Goal: Task Accomplishment & Management: Complete application form

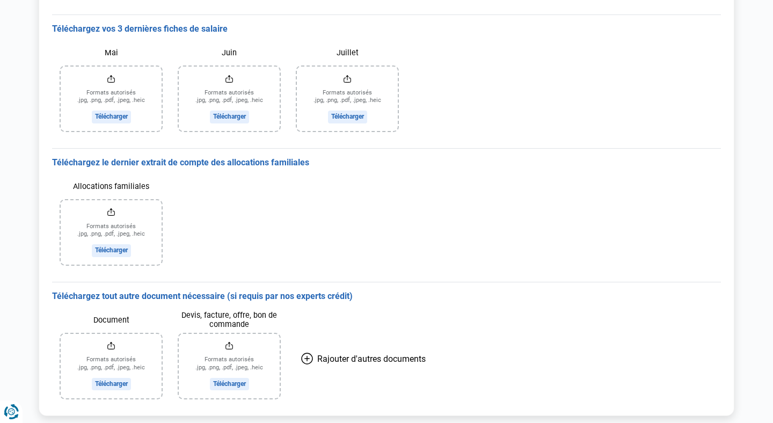
scroll to position [279, 0]
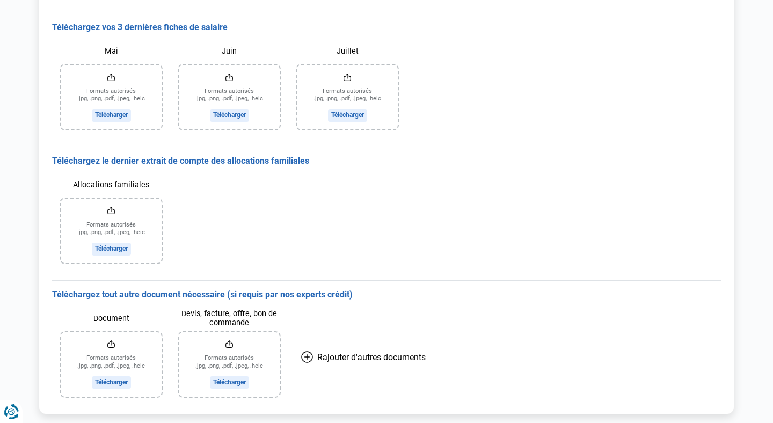
click at [640, 351] on div "Document Formats autorisés .jpg, .png, .pdf, .jpeg, .heic Télécharger Devis, fa…" at bounding box center [386, 353] width 669 height 105
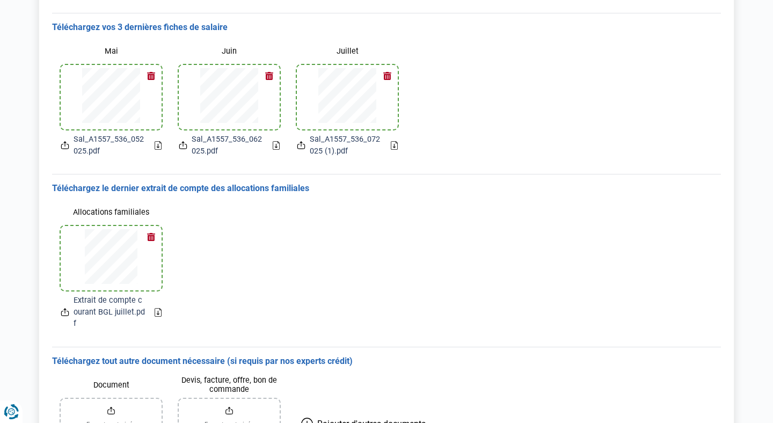
click at [680, 282] on div "Allocations familiales Extrait de compte courant BGL juillet.pdf" at bounding box center [386, 266] width 669 height 144
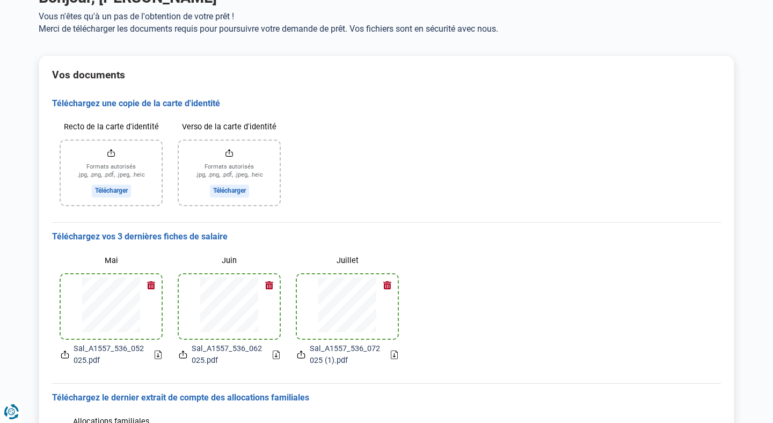
scroll to position [64, 0]
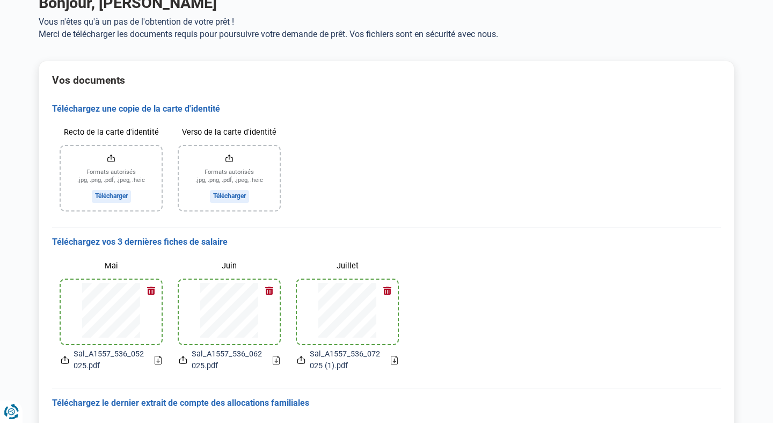
click at [527, 271] on div "Mai Sal_A1557_536_052025.pdf Juin Sal_A1557_536_062025.pdf Juillet Sal_A1557_53…" at bounding box center [386, 314] width 669 height 132
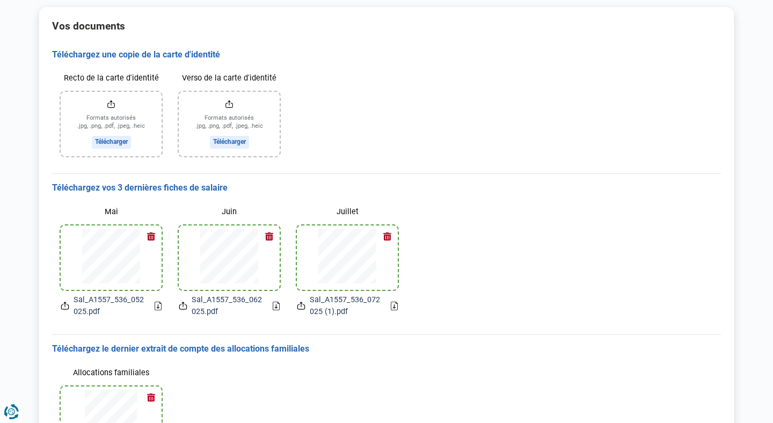
scroll to position [107, 0]
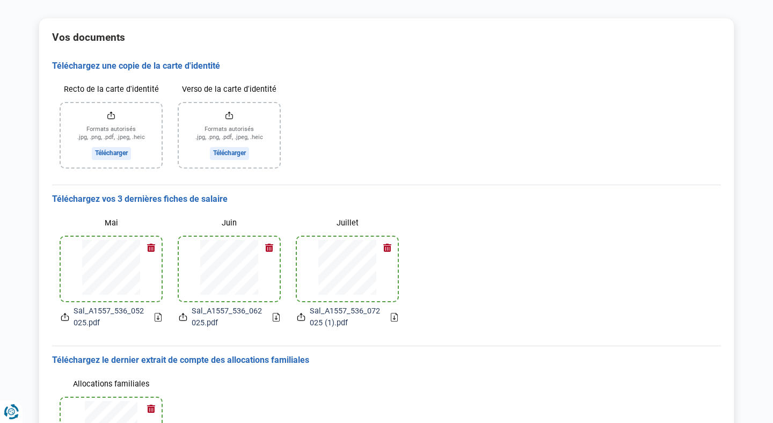
click at [151, 246] on button "button" at bounding box center [151, 247] width 16 height 16
click at [266, 250] on button "button" at bounding box center [269, 247] width 16 height 16
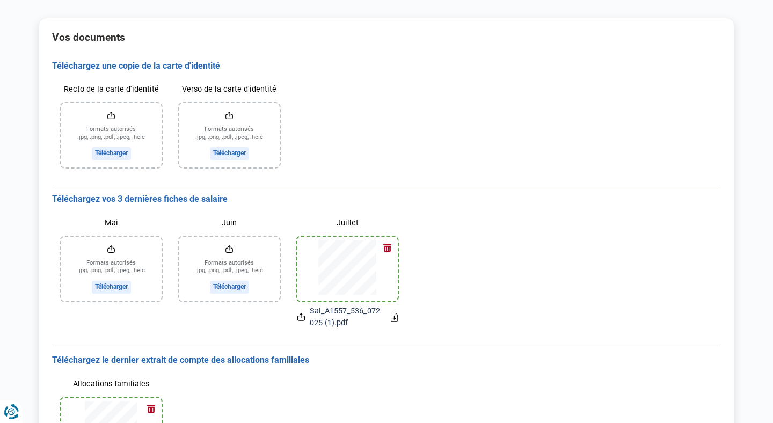
click at [387, 251] on button "button" at bounding box center [387, 247] width 16 height 16
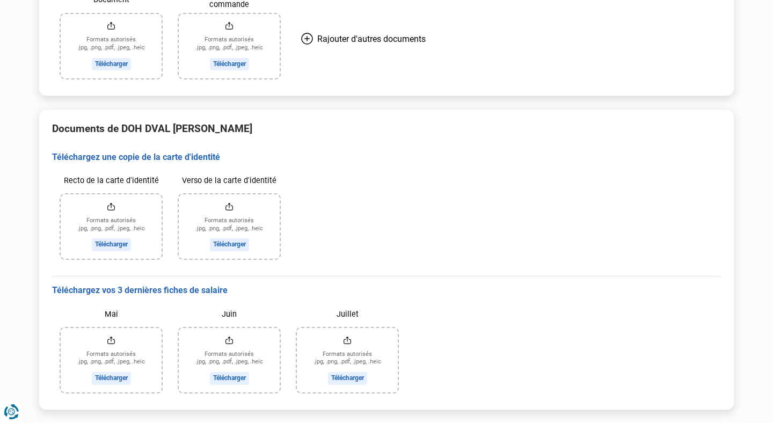
scroll to position [648, 0]
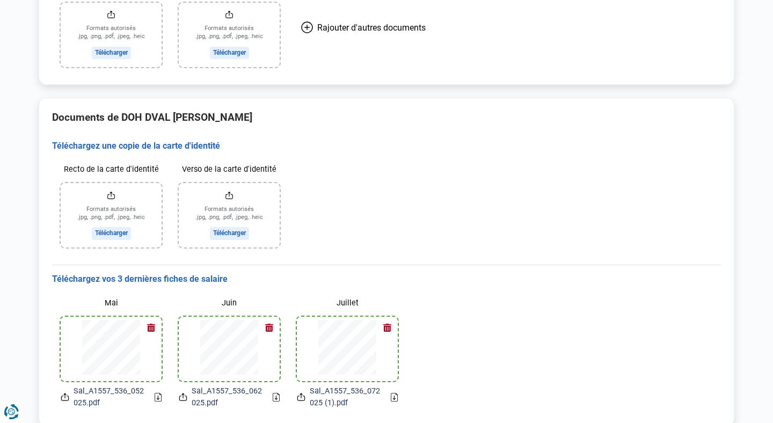
click at [717, 211] on div "Recto de la carte d'identité Formats autorisés .jpg, .png, .pdf, .jpeg, .heic T…" at bounding box center [386, 203] width 669 height 105
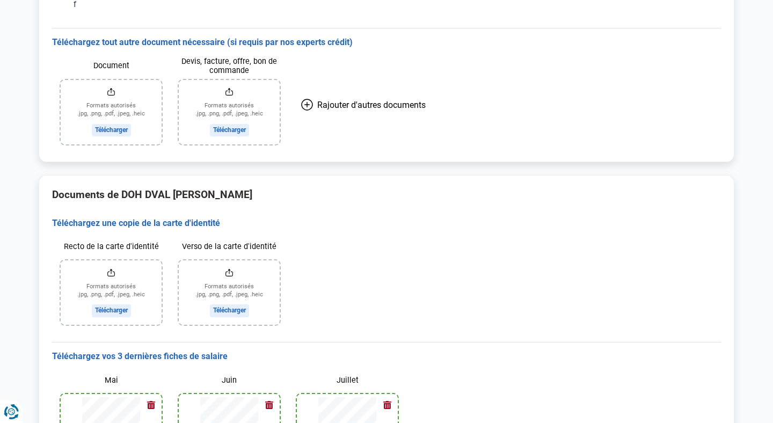
scroll to position [568, 0]
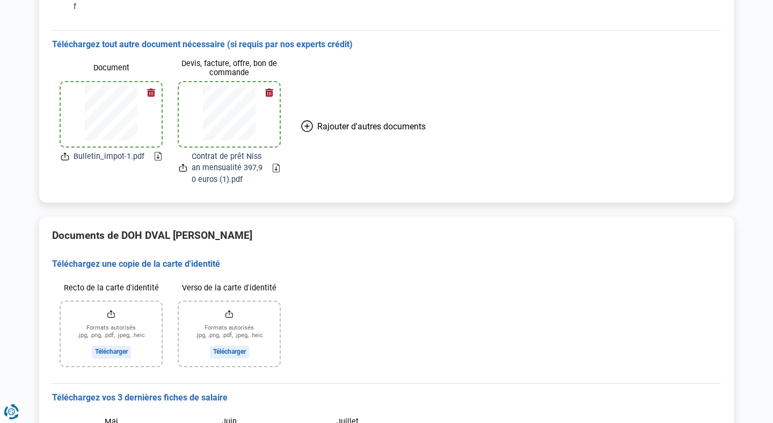
click at [300, 118] on button "Rajouter d'autres documents" at bounding box center [363, 126] width 150 height 135
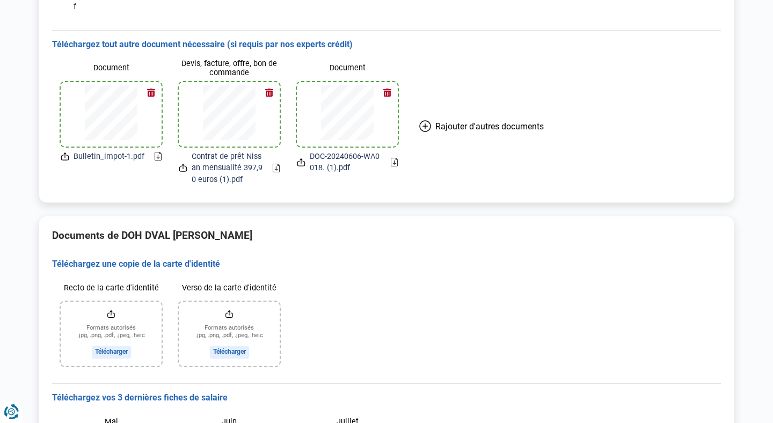
click at [424, 120] on icon at bounding box center [425, 126] width 12 height 12
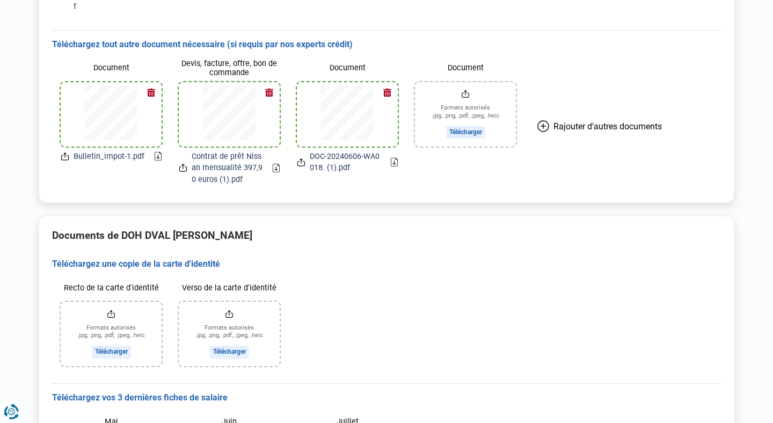
click at [477, 323] on div "Recto de la carte d'identité Formats autorisés .jpg, .png, .pdf, .jpeg, .heic T…" at bounding box center [386, 322] width 669 height 105
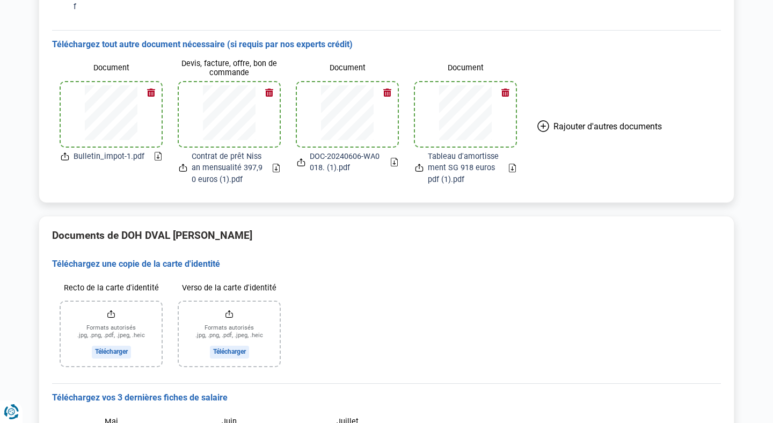
click at [646, 302] on div "Recto de la carte d'identité Formats autorisés .jpg, .png, .pdf, .jpeg, .heic T…" at bounding box center [386, 322] width 669 height 105
click at [708, 178] on div "Document Bulletin_impot-1.pdf Devis, facture, offre, bon de commande Contrat de…" at bounding box center [386, 122] width 669 height 144
click at [762, 267] on main "Bonjour, FRANCINE NZI-YAO Vous n'êtes qu'à un pas de l'obtention de votre prêt …" at bounding box center [386, 17] width 773 height 1107
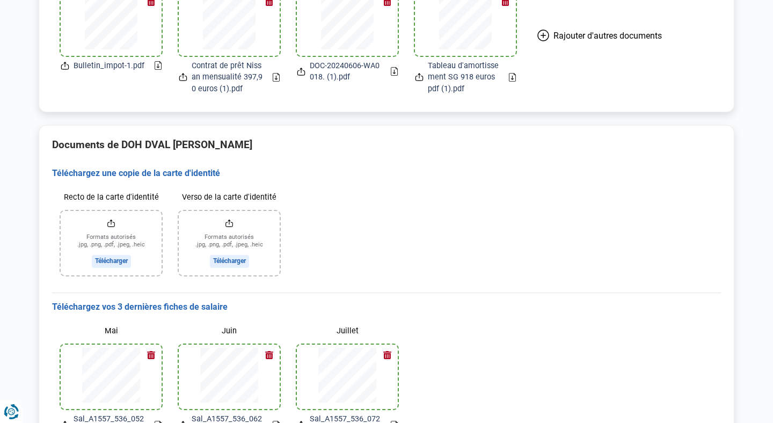
scroll to position [676, 0]
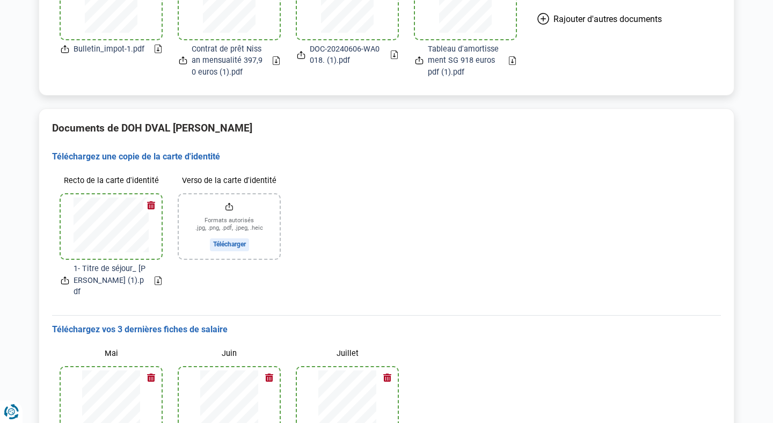
click at [655, 250] on div "Recto de la carte d'identité 1- Titre de séjour_ Yannick DOH (1).pdf Verso de …" at bounding box center [386, 235] width 669 height 144
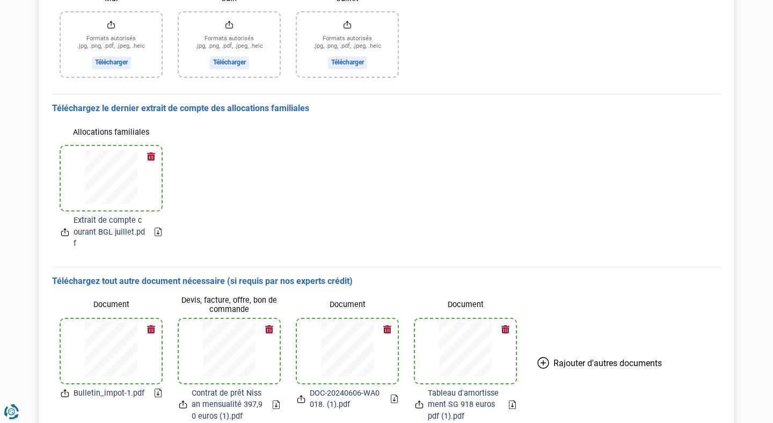
scroll to position [332, 0]
click at [541, 356] on icon at bounding box center [543, 362] width 12 height 12
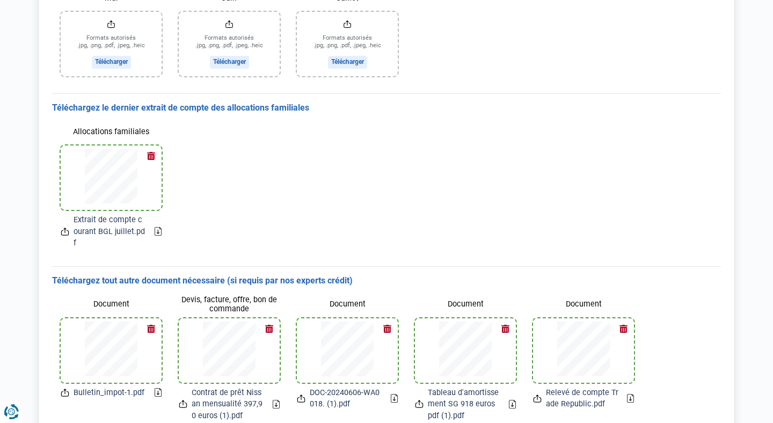
click at [421, 171] on div "Allocations familiales Extrait de compte courant BGL juillet.pdf" at bounding box center [386, 186] width 669 height 144
click at [594, 199] on div "Allocations familiales Extrait de compte courant BGL juillet.pdf" at bounding box center [386, 186] width 669 height 144
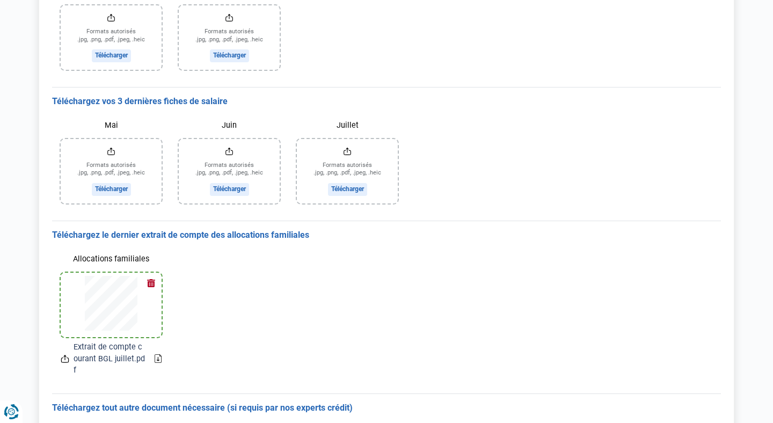
scroll to position [203, 0]
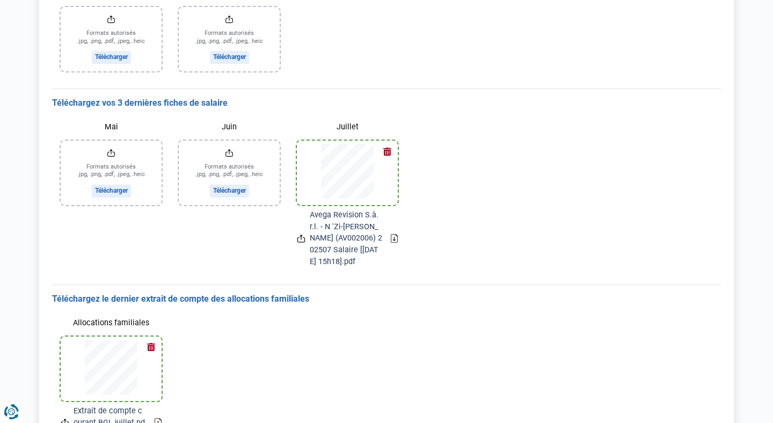
click at [488, 124] on div "Mai Formats autorisés .jpg, .png, .pdf, .jpeg, .heic Télécharger Juin Formats a…" at bounding box center [386, 192] width 669 height 167
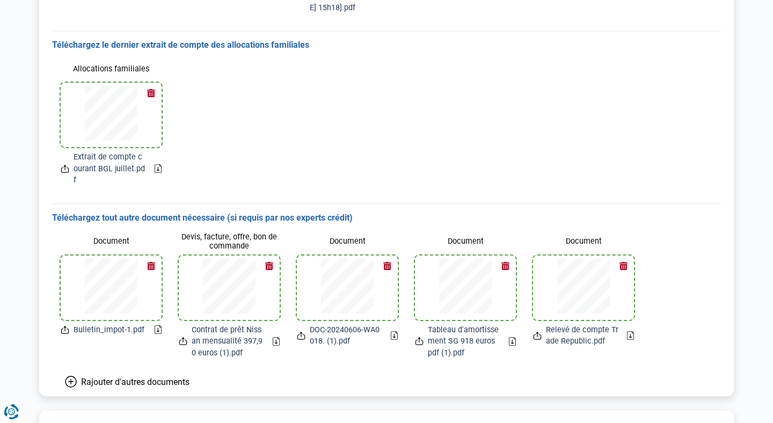
scroll to position [461, 0]
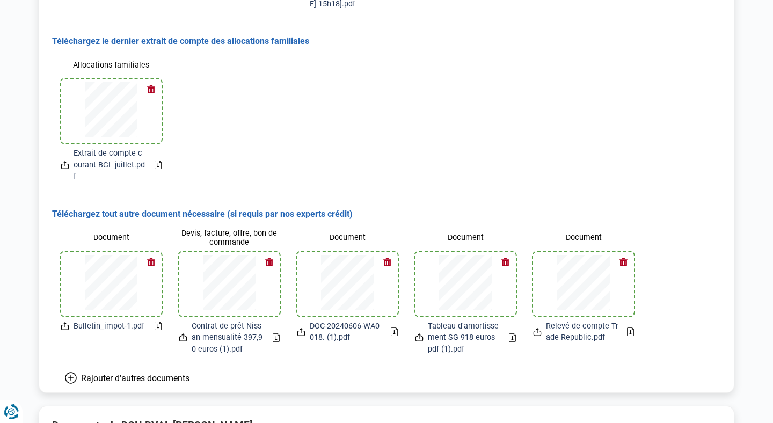
click at [356, 141] on div "Allocations familiales Extrait de compte courant BGL juillet.pdf" at bounding box center [386, 119] width 669 height 144
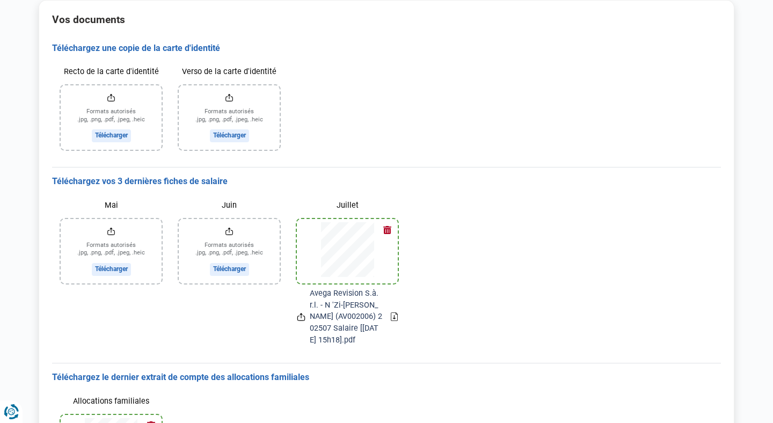
scroll to position [118, 0]
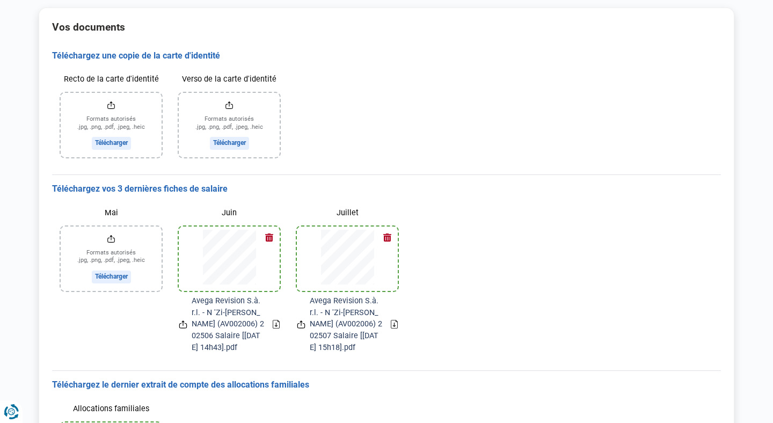
click at [673, 216] on div "Mai Formats autorisés .jpg, .png, .pdf, .jpeg, .heic Télécharger Juin Avega Rev…" at bounding box center [386, 278] width 669 height 167
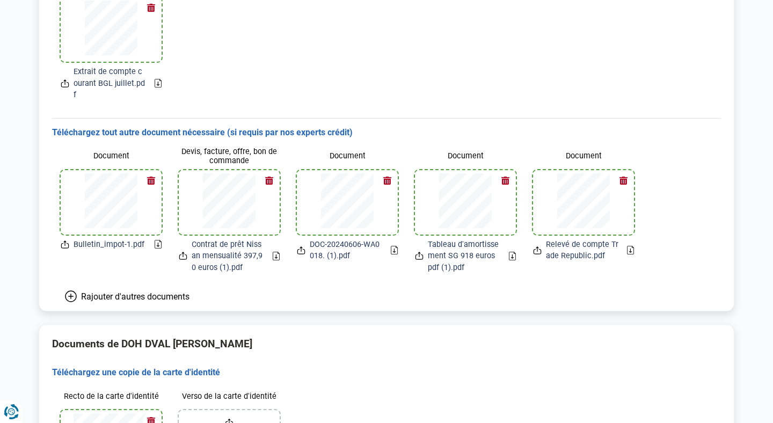
scroll to position [547, 0]
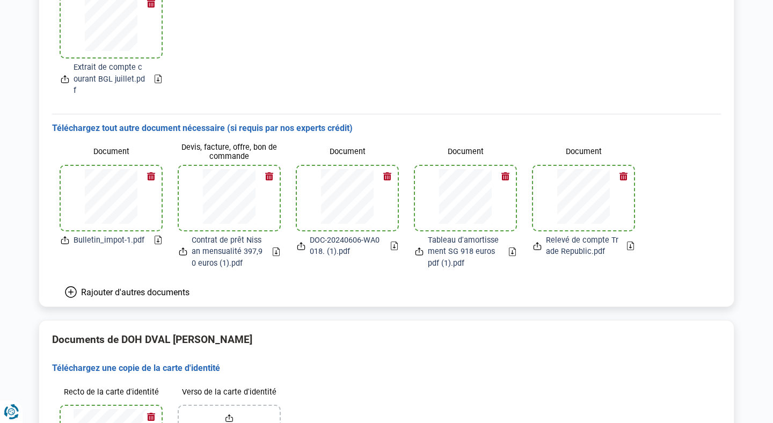
click at [150, 287] on span "Rajouter d'autres documents" at bounding box center [135, 292] width 108 height 10
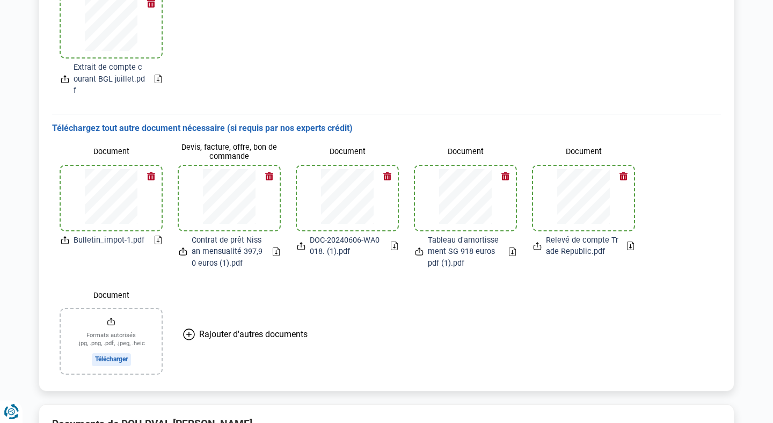
click at [150, 286] on label "Document" at bounding box center [111, 295] width 101 height 19
click at [150, 309] on input "Document" at bounding box center [111, 341] width 101 height 64
click at [187, 328] on icon at bounding box center [189, 334] width 12 height 12
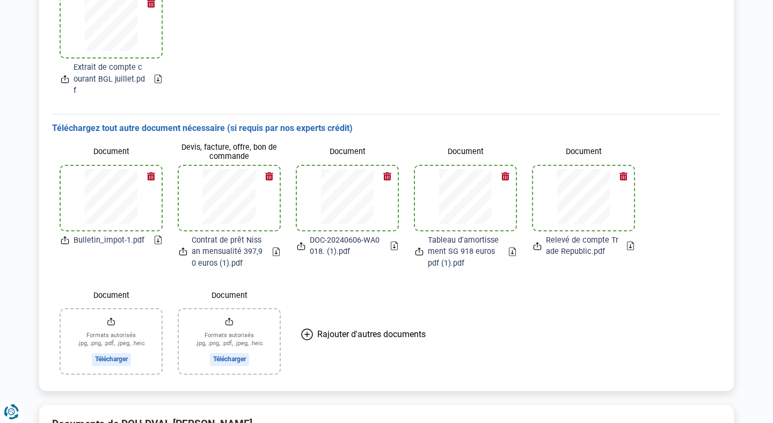
click at [305, 328] on icon at bounding box center [307, 334] width 12 height 12
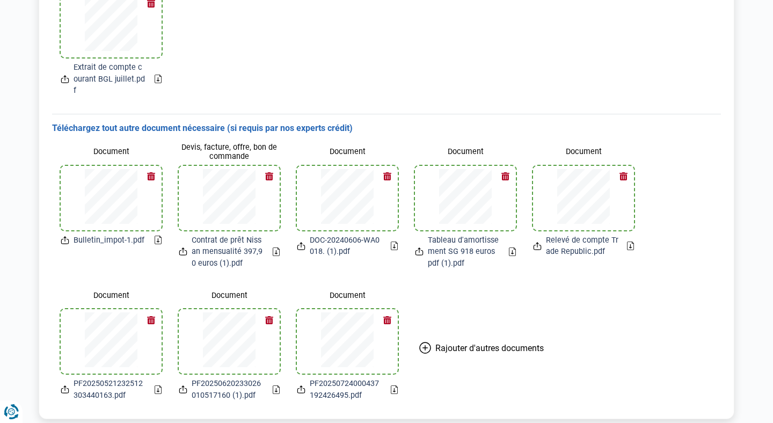
click at [659, 297] on div "Document Bulletin_impot-1.pdf Devis, facture, offre, bon de commande Contrat de…" at bounding box center [386, 272] width 669 height 276
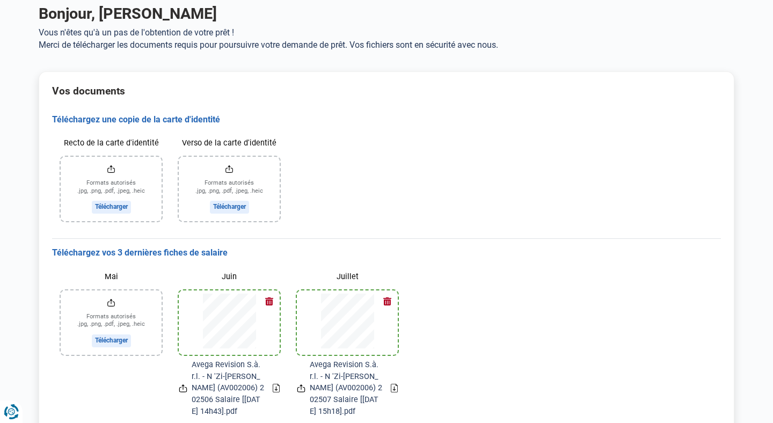
scroll to position [53, 0]
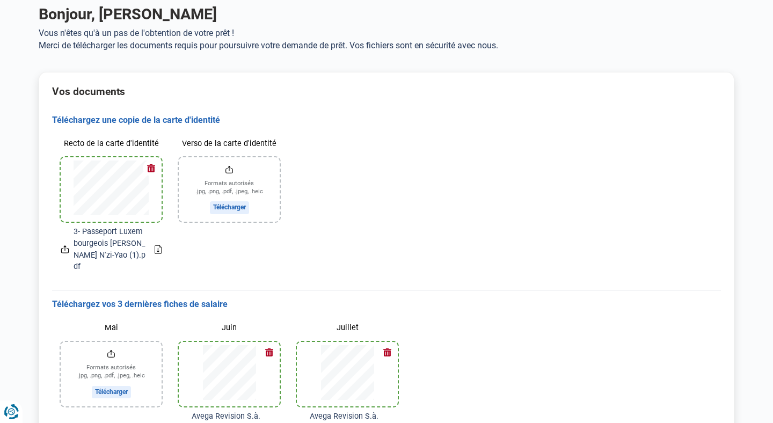
click at [695, 195] on div "Recto de la carte d'identité 3- Passeport Luxembourgeois Francine N'zi-Yao (1).…" at bounding box center [386, 203] width 669 height 155
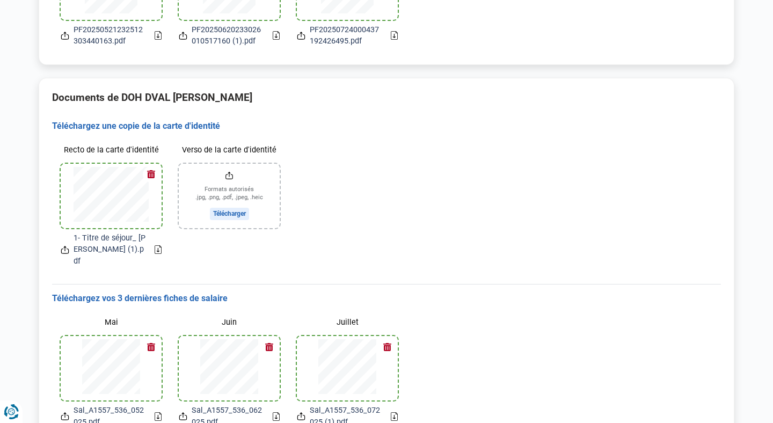
scroll to position [976, 0]
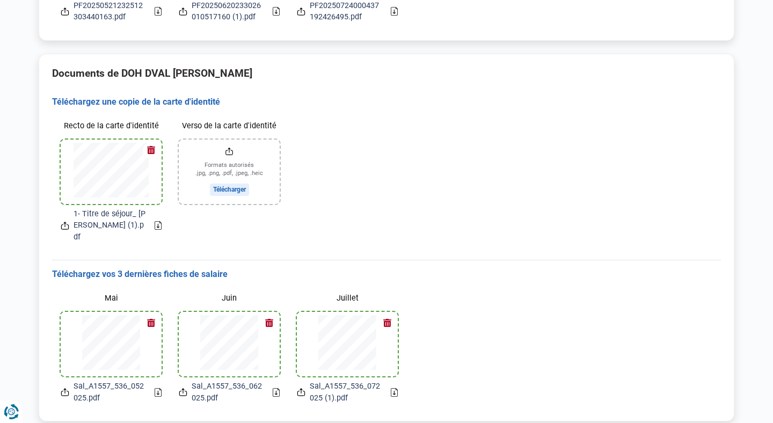
click at [628, 152] on div "Recto de la carte d'identité 1- Titre de séjour_ Yannick DOH (1).pdf Verso de …" at bounding box center [386, 180] width 669 height 144
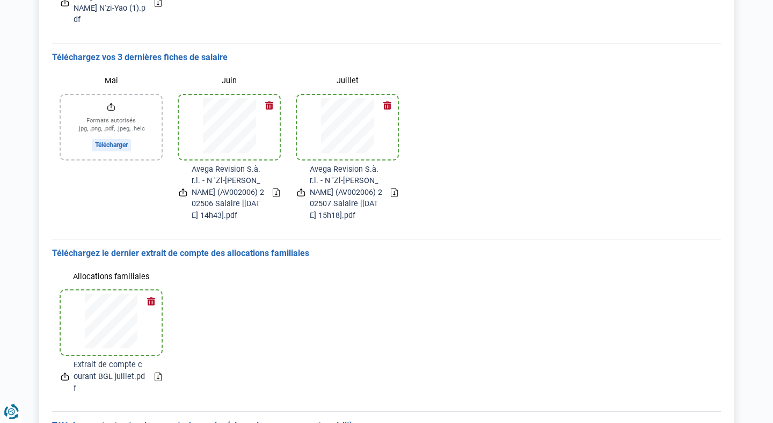
scroll to position [289, 0]
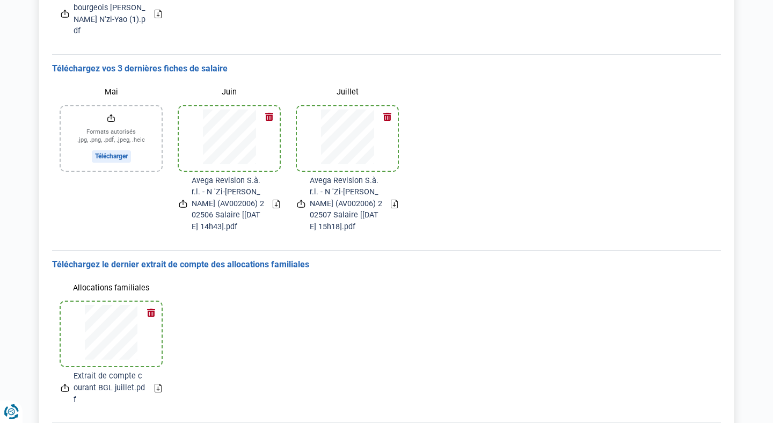
click at [656, 152] on div "Mai Formats autorisés .jpg, .png, .pdf, .jpeg, .heic Télécharger Juin Avega Rev…" at bounding box center [386, 158] width 669 height 167
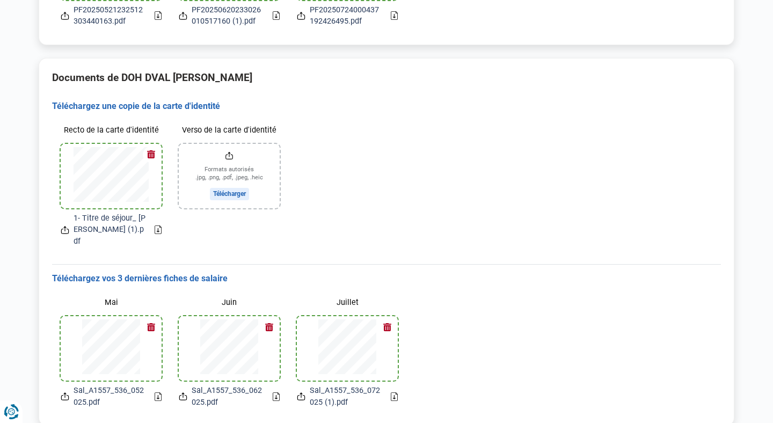
scroll to position [976, 0]
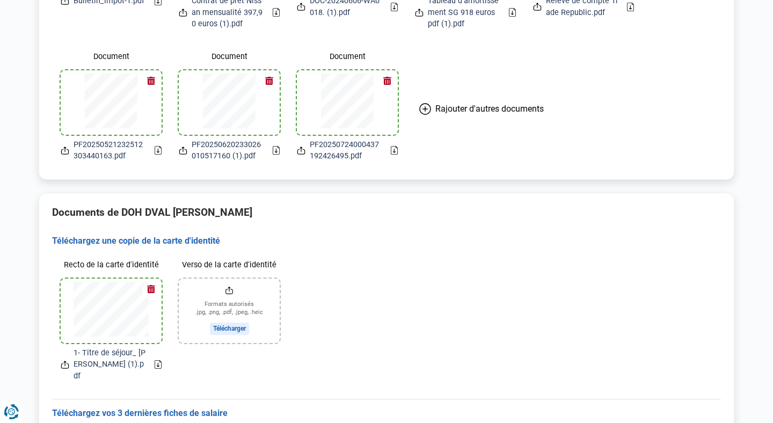
scroll to position [837, 0]
click at [522, 270] on div "Recto de la carte d'identité 1- Titre de séjour_ Yannick DOH (1).pdf Verso de …" at bounding box center [386, 318] width 669 height 144
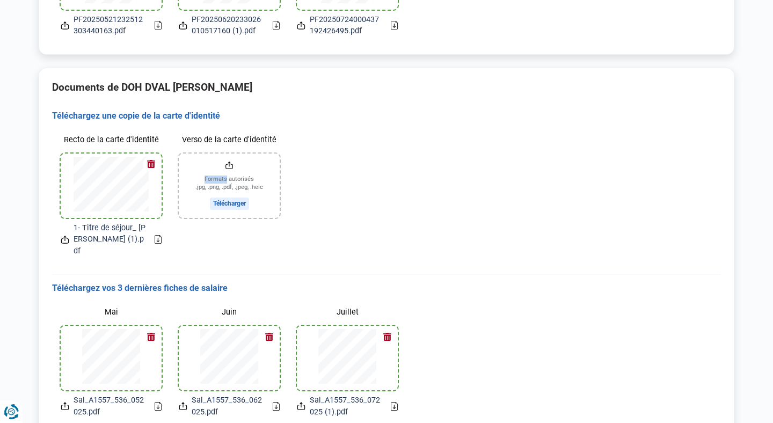
scroll to position [976, 0]
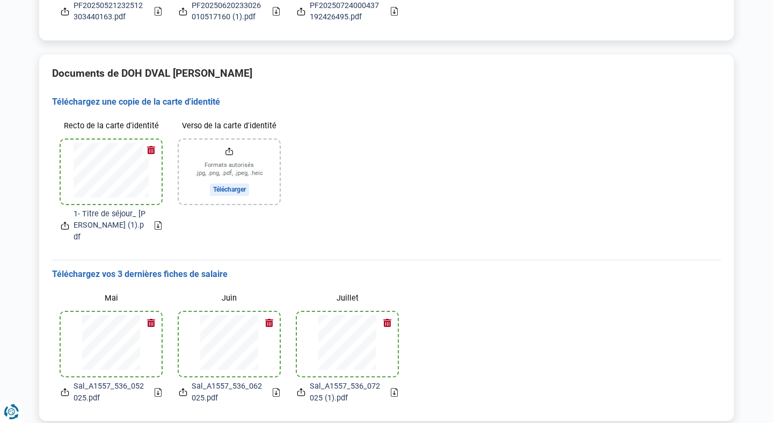
click at [506, 142] on div "Recto de la carte d'identité 1- Titre de séjour_ Yannick DOH (1).pdf Verso de …" at bounding box center [386, 180] width 669 height 144
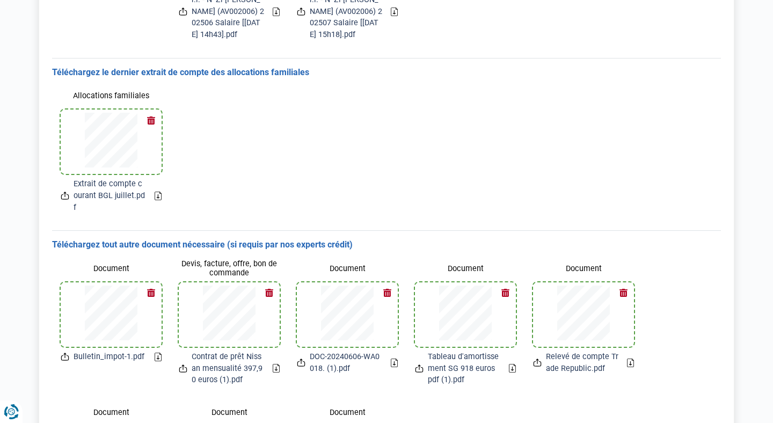
scroll to position [460, 0]
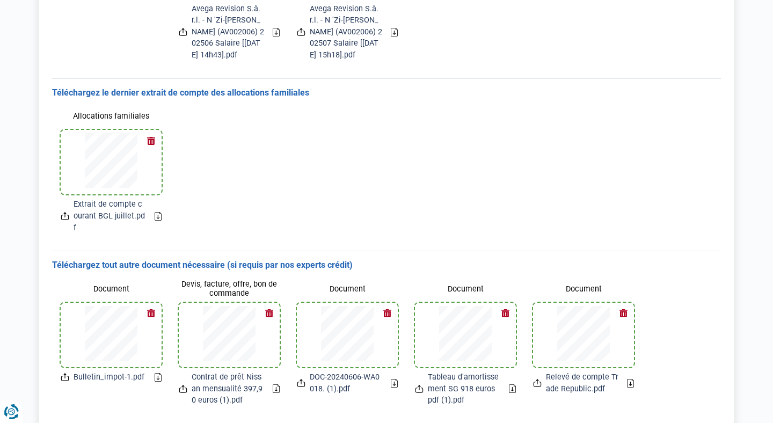
click at [754, 178] on main "Bonjour, FRANCINE NZI-YAO Vous n'êtes qu'à un pas de l'obtention de votre prêt …" at bounding box center [386, 267] width 773 height 1390
click at [761, 193] on main "Bonjour, FRANCINE NZI-YAO Vous n'êtes qu'à un pas de l'obtention de votre prêt …" at bounding box center [386, 267] width 773 height 1390
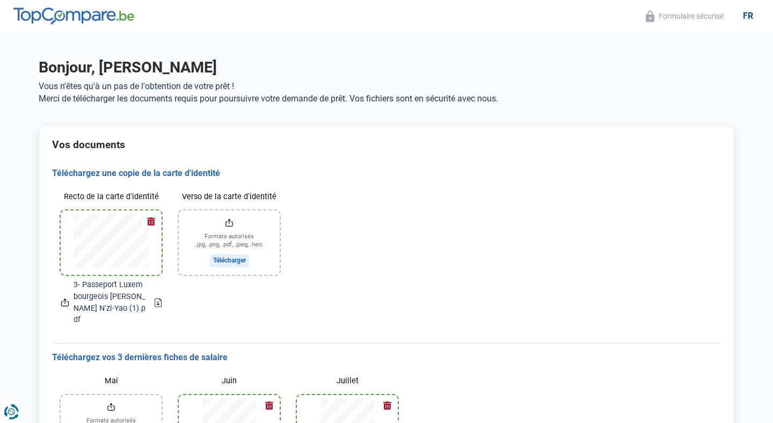
scroll to position [0, 0]
click at [416, 178] on h3 "Téléchargez une copie de la carte d'identité" at bounding box center [386, 173] width 669 height 11
click at [400, 214] on div "Recto de la carte d'identité 3- Passeport Luxembourgeois Francine N'zi-Yao (1).…" at bounding box center [386, 256] width 669 height 155
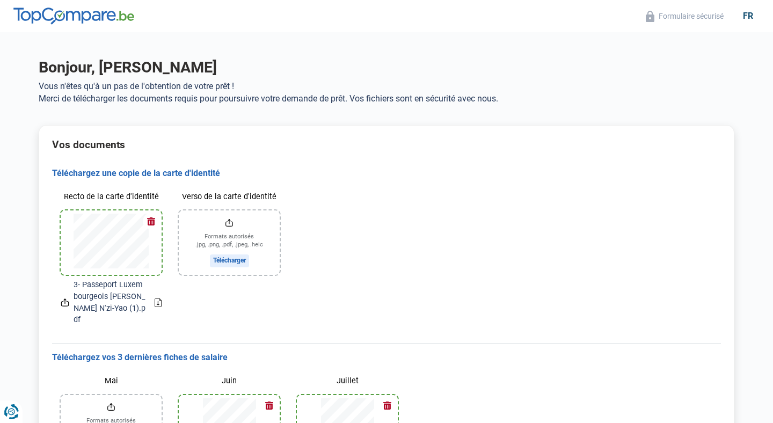
click at [442, 235] on div "Recto de la carte d'identité 3- Passeport Luxembourgeois Francine N'zi-Yao (1).…" at bounding box center [386, 256] width 669 height 155
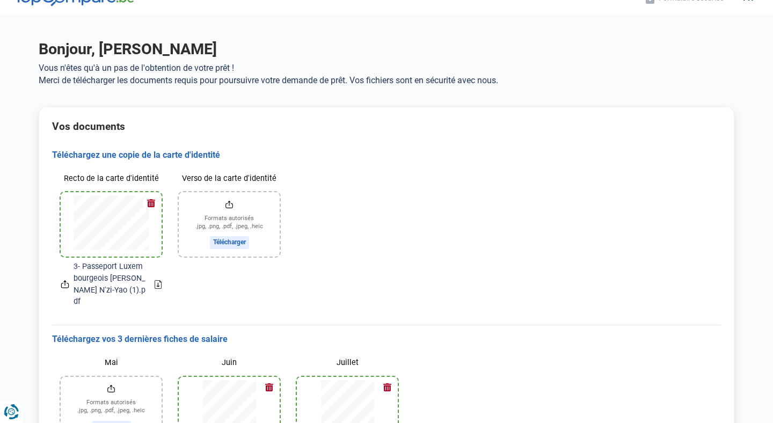
scroll to position [21, 0]
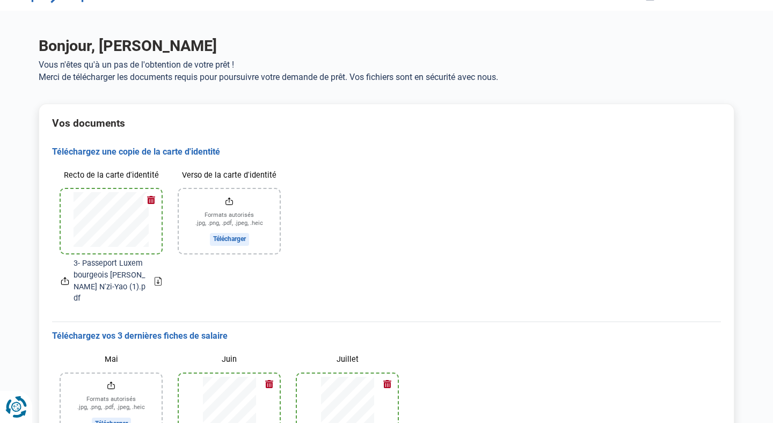
click at [16, 408] on icon "Renew consent" at bounding box center [15, 406] width 21 height 21
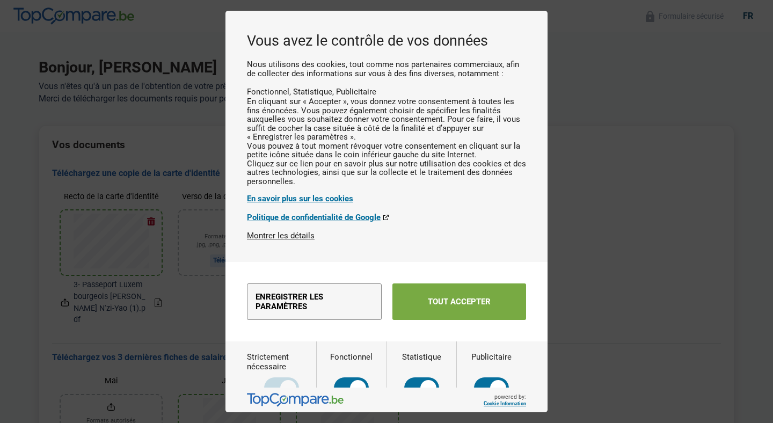
click at [477, 320] on button "Tout accepter" at bounding box center [459, 301] width 134 height 36
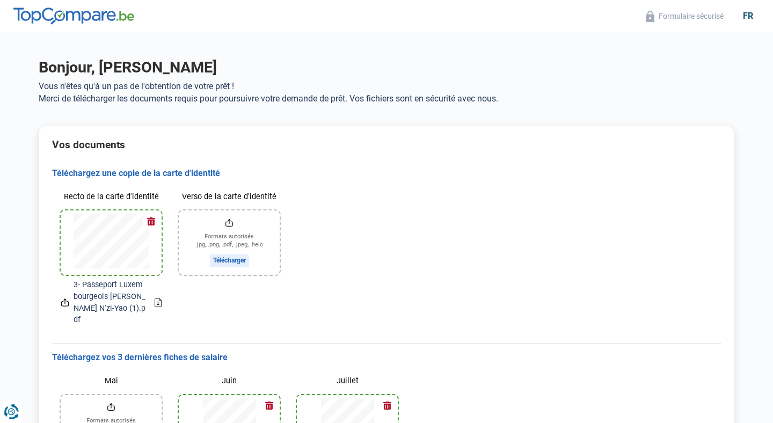
click at [14, 412] on icon "Renew consent" at bounding box center [11, 411] width 15 height 15
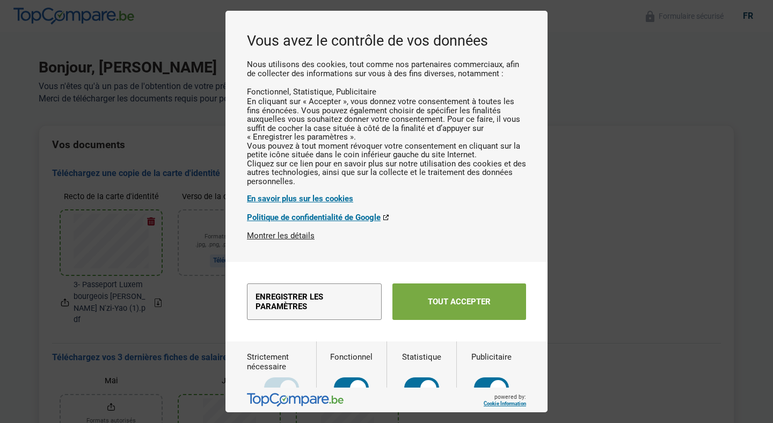
click at [454, 320] on button "Tout accepter" at bounding box center [459, 301] width 134 height 36
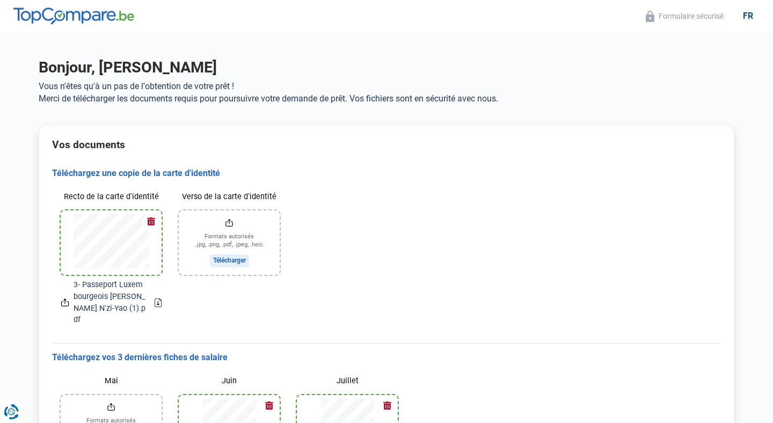
click at [585, 237] on div "Recto de la carte d'identité 3- Passeport Luxembourgeois Francine N'zi-Yao (1).…" at bounding box center [386, 256] width 669 height 155
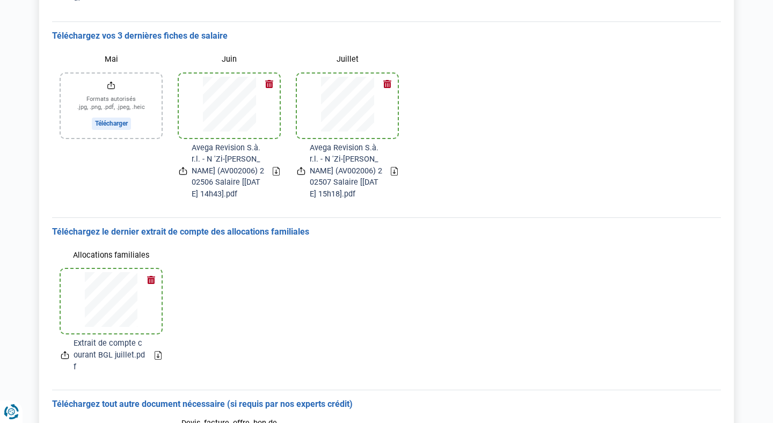
scroll to position [325, 0]
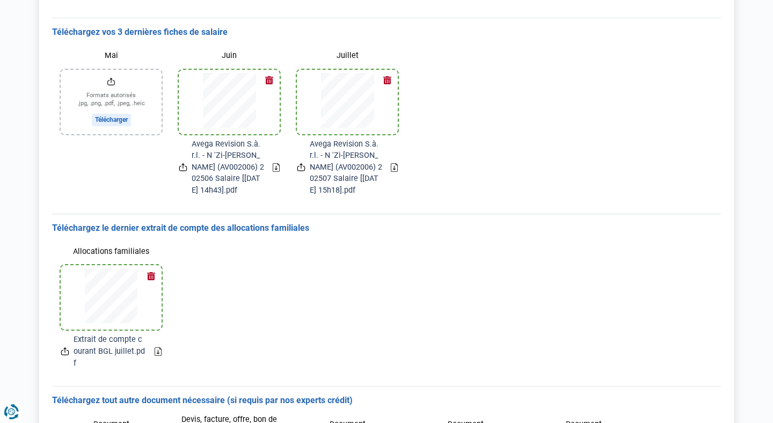
drag, startPoint x: 117, startPoint y: 351, endPoint x: 93, endPoint y: 358, distance: 24.5
click at [107, 354] on div "Allocations familiales Extrait de compte courant BGL juillet.pdf" at bounding box center [111, 305] width 118 height 144
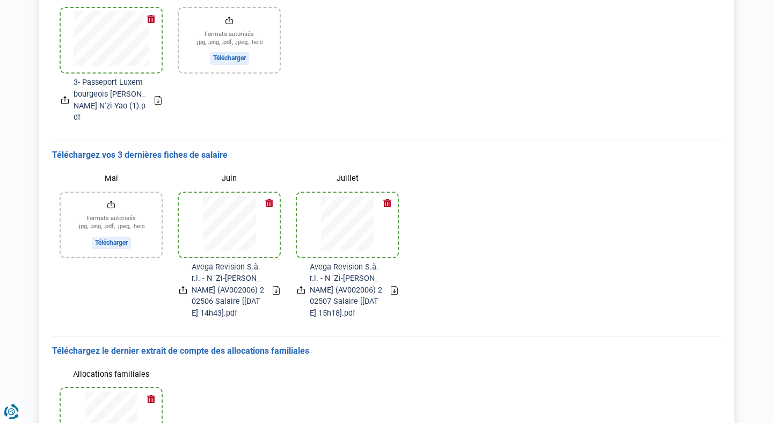
scroll to position [201, 0]
click at [109, 232] on input "Mai" at bounding box center [111, 226] width 101 height 64
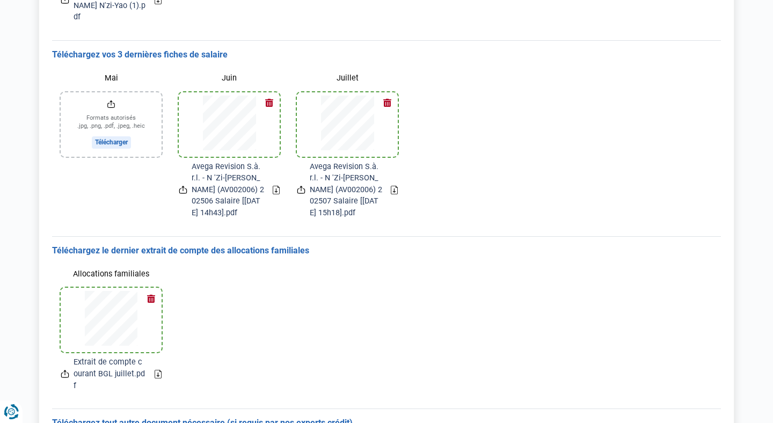
scroll to position [299, 0]
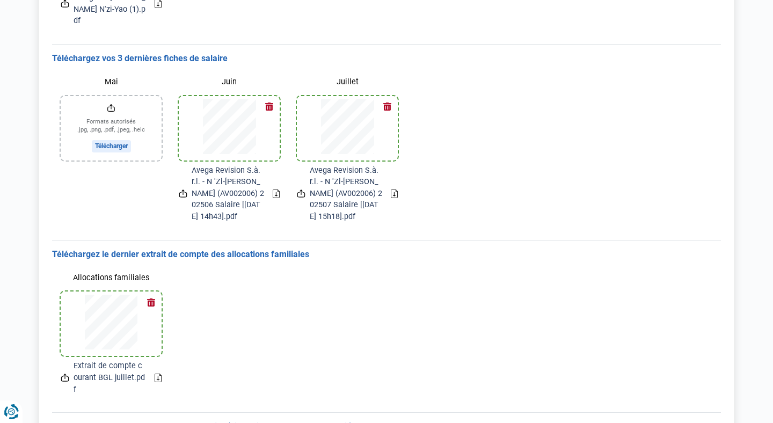
click at [120, 107] on input "Mai" at bounding box center [111, 128] width 101 height 64
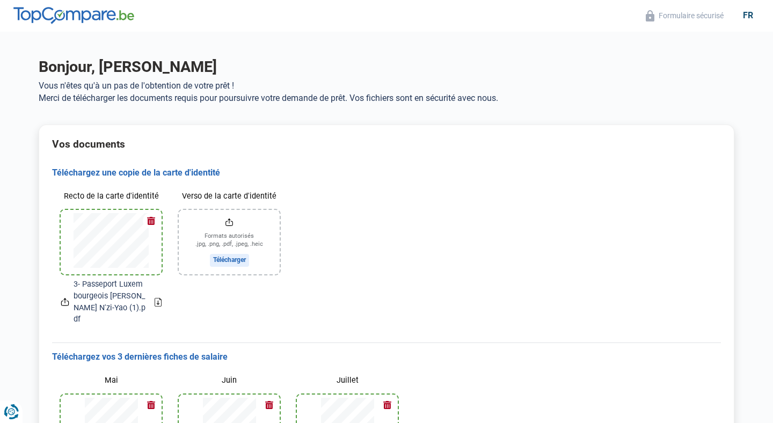
scroll to position [0, 0]
click at [235, 261] on input "Verso de la carte d'identité" at bounding box center [229, 242] width 101 height 64
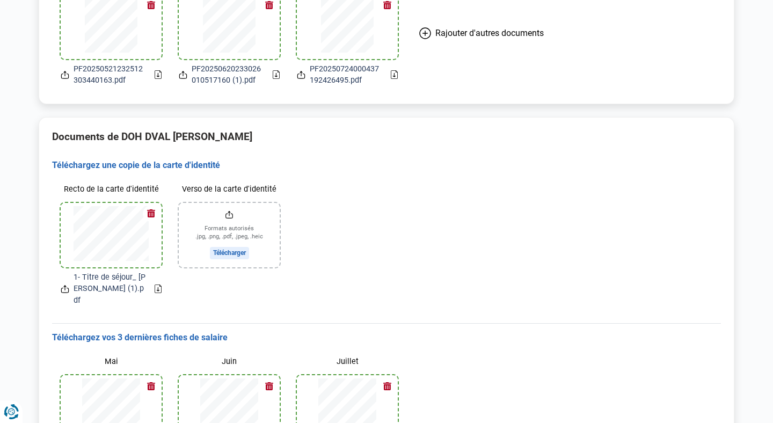
scroll to position [976, 0]
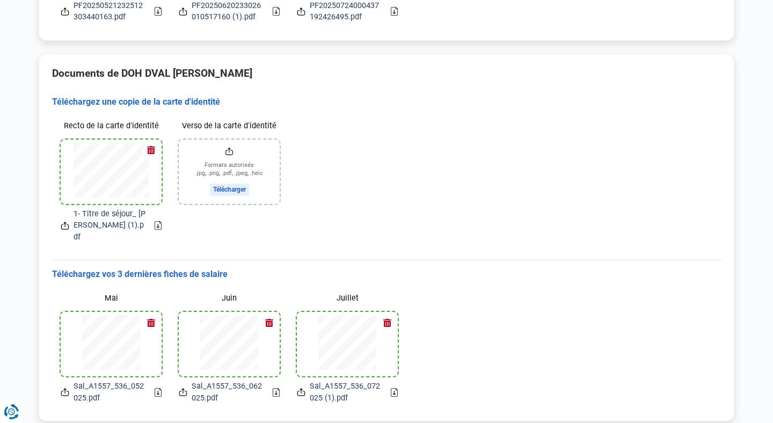
click at [219, 166] on input "Verso de la carte d'identité" at bounding box center [229, 172] width 101 height 64
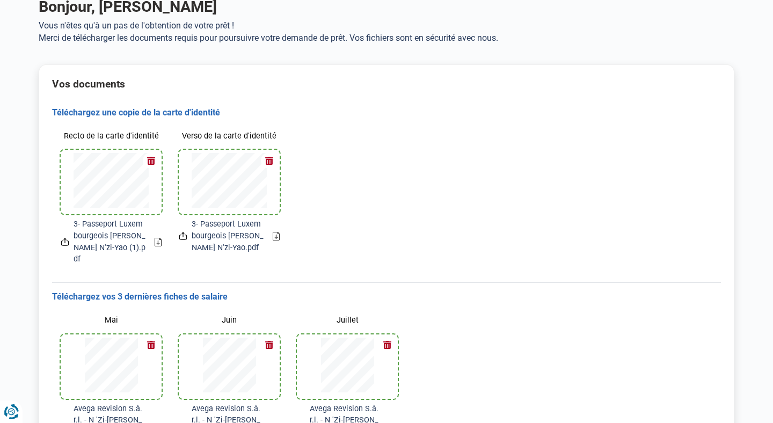
scroll to position [0, 0]
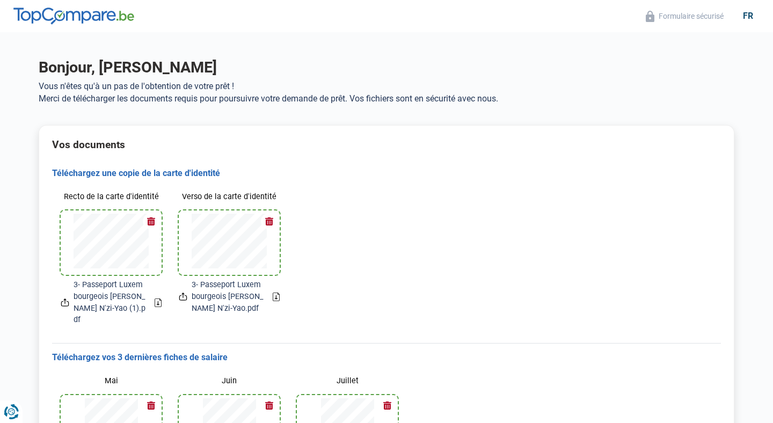
click at [272, 218] on button "button" at bounding box center [269, 221] width 16 height 16
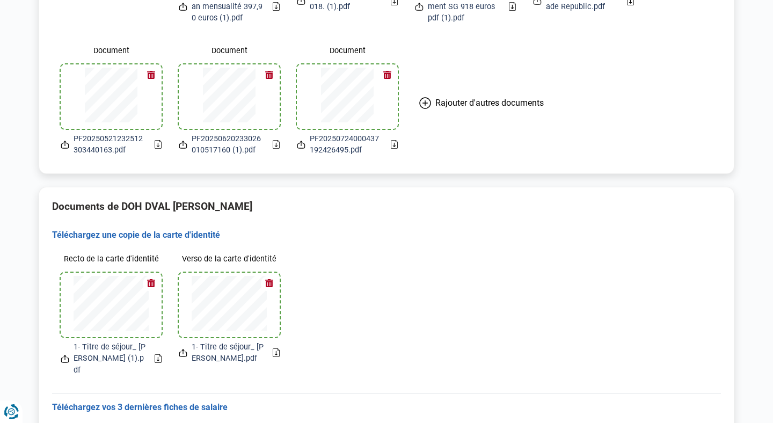
scroll to position [976, 0]
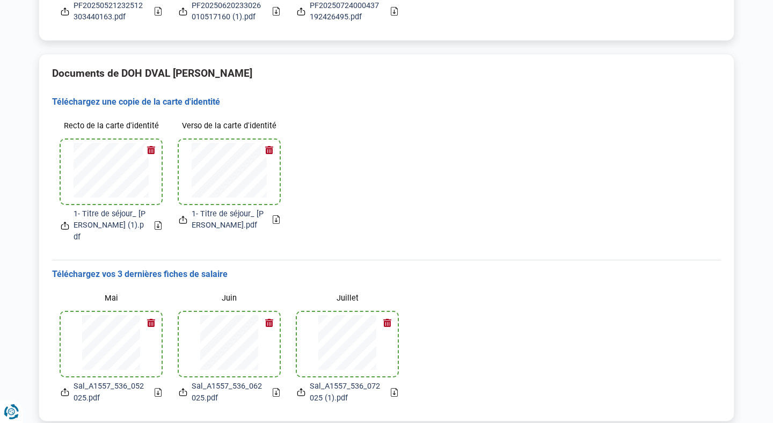
click at [153, 142] on button "button" at bounding box center [151, 150] width 16 height 16
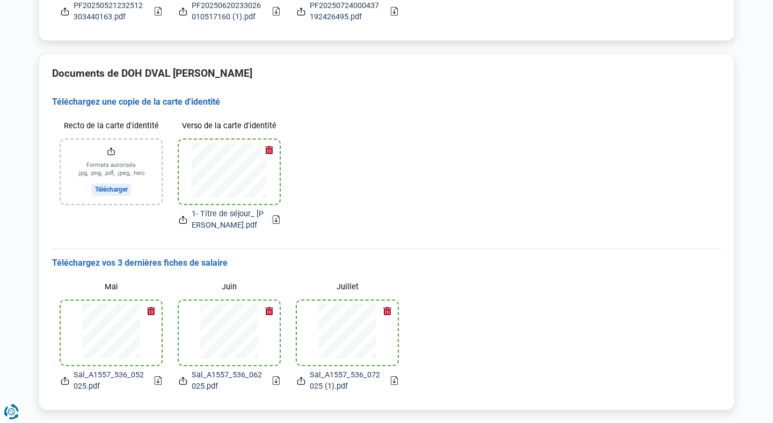
click at [276, 140] on div at bounding box center [229, 172] width 101 height 64
click at [269, 142] on button "button" at bounding box center [269, 150] width 16 height 16
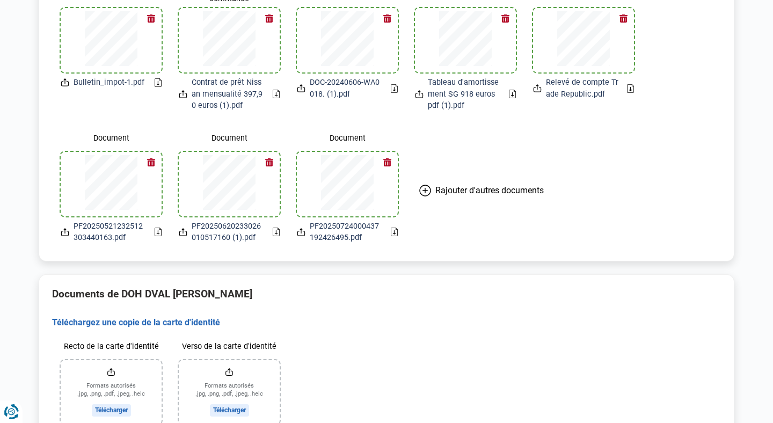
scroll to position [948, 0]
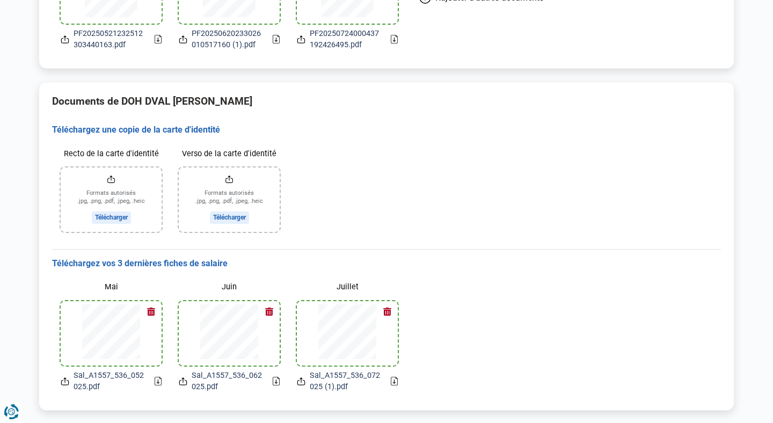
click at [133, 188] on input "Recto de la carte d'identité" at bounding box center [111, 199] width 101 height 64
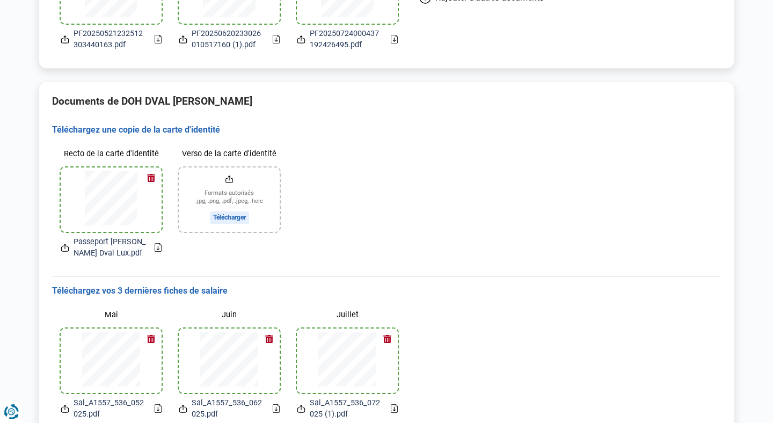
click at [66, 242] on icon at bounding box center [65, 247] width 9 height 11
click at [65, 242] on icon at bounding box center [65, 247] width 9 height 11
click at [158, 38] on icon at bounding box center [158, 40] width 2 height 4
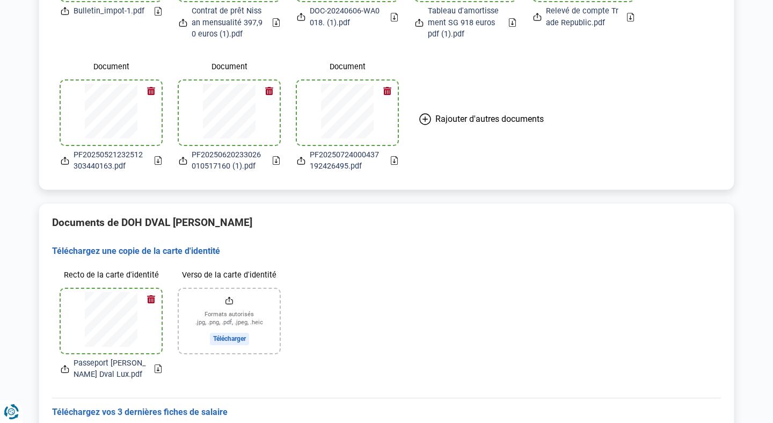
scroll to position [976, 0]
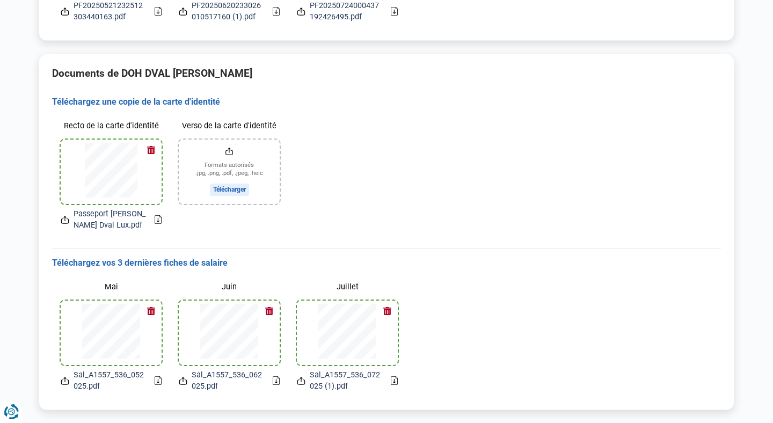
click at [8, 413] on icon "Renew consent" at bounding box center [6, 411] width 4 height 10
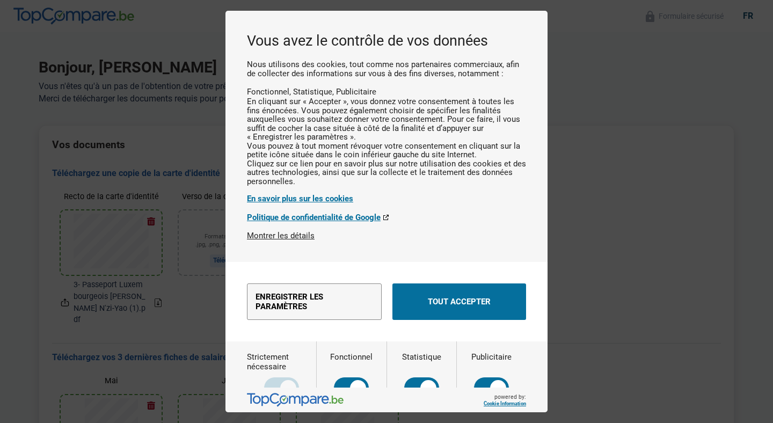
scroll to position [0, 0]
click at [650, 305] on div "Vous avez le contrôle de vos données Nous utilisons des cookies, tout comme nos…" at bounding box center [386, 211] width 773 height 423
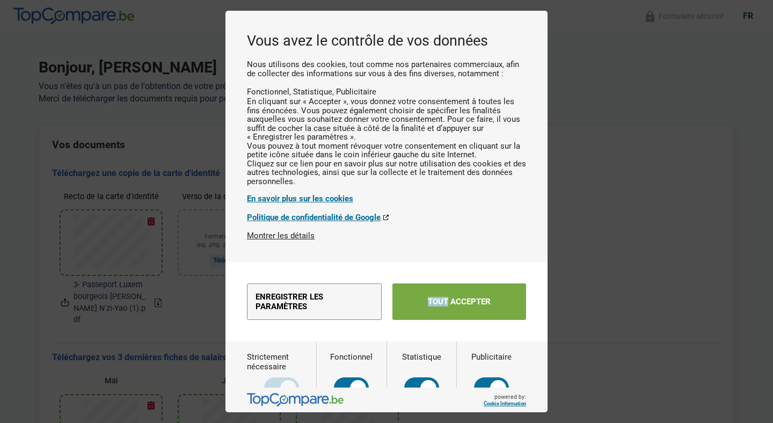
click at [487, 320] on button "Tout accepter" at bounding box center [459, 301] width 134 height 36
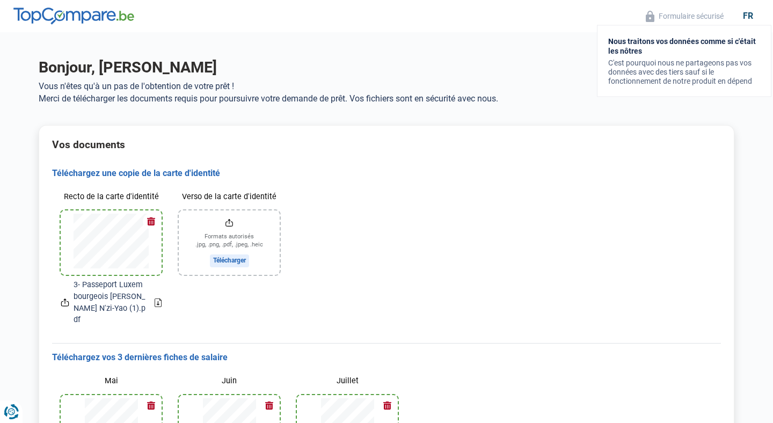
click at [668, 20] on button "Formulaire sécurisé" at bounding box center [684, 16] width 84 height 12
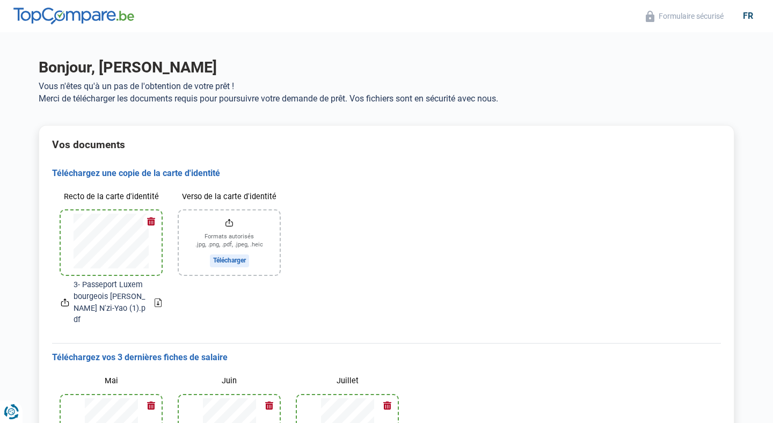
click at [746, 17] on div "fr" at bounding box center [747, 16] width 23 height 10
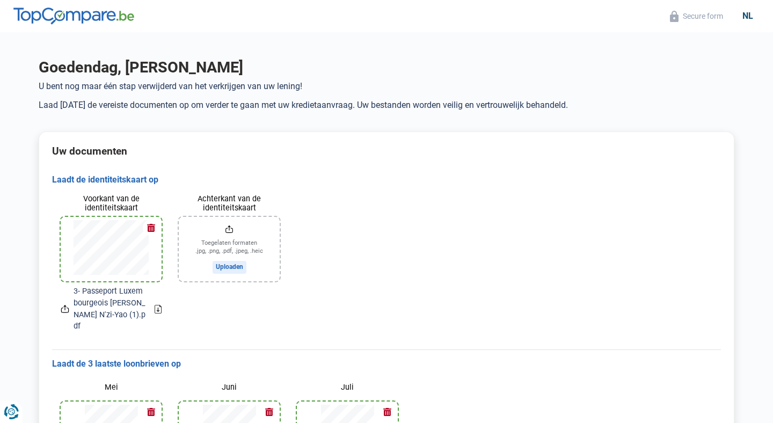
click at [746, 17] on div "nl" at bounding box center [748, 16] width 24 height 10
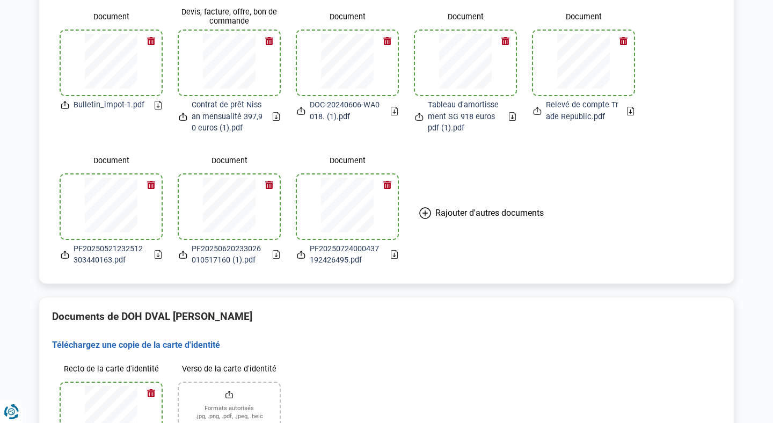
scroll to position [722, 0]
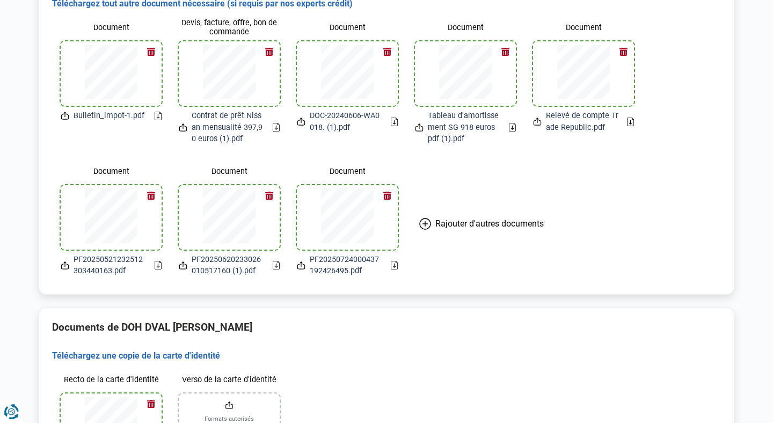
click at [466, 218] on span "Rajouter d'autres documents" at bounding box center [489, 223] width 108 height 10
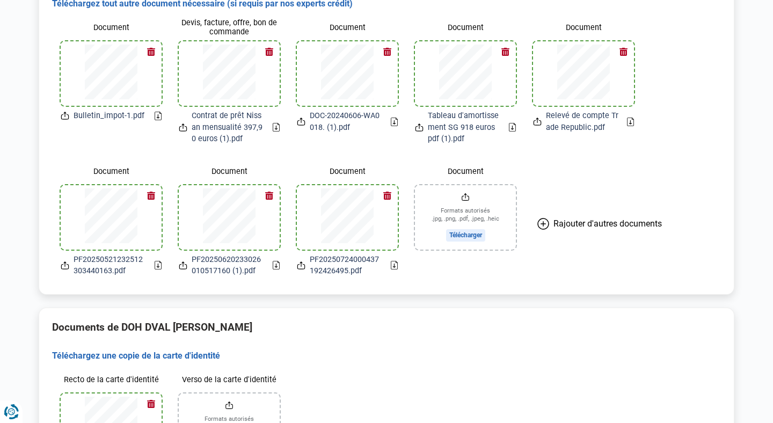
click at [467, 200] on input "Document" at bounding box center [465, 217] width 101 height 64
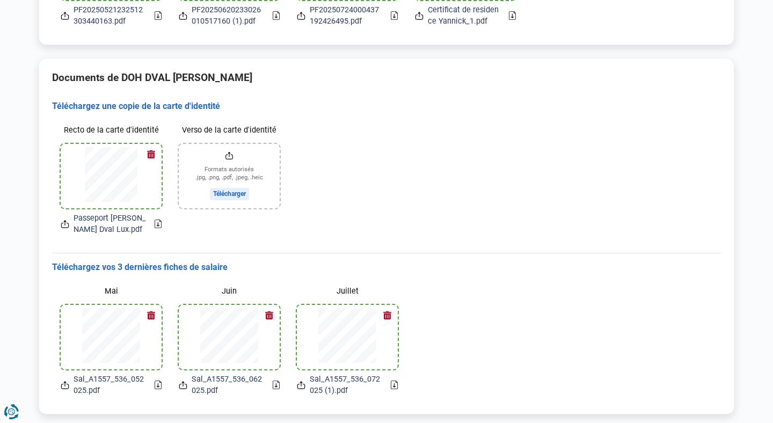
scroll to position [976, 0]
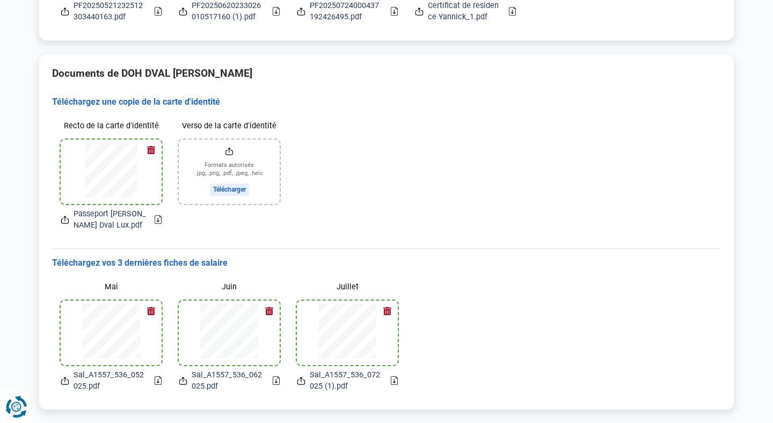
click at [21, 414] on icon "Renew consent" at bounding box center [19, 414] width 13 height 8
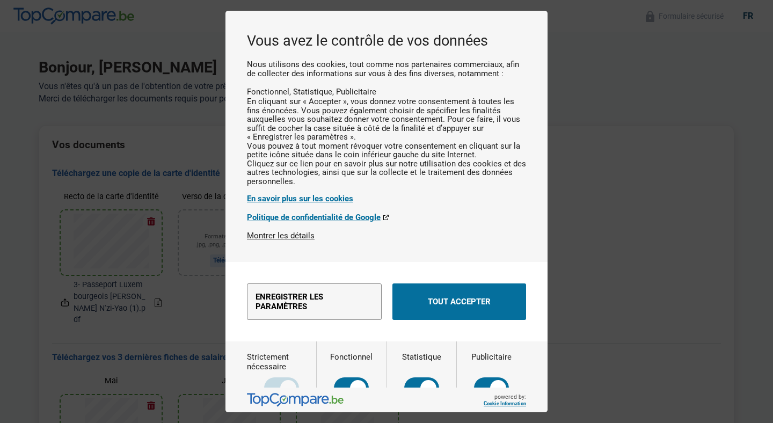
scroll to position [0, 0]
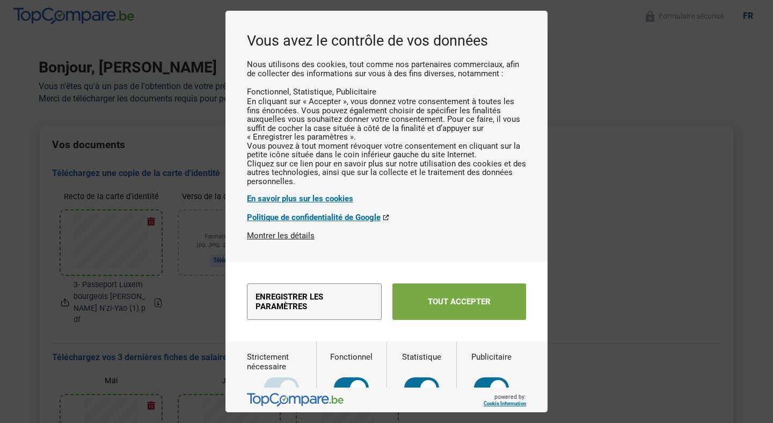
click at [435, 320] on button "Tout accepter" at bounding box center [459, 301] width 134 height 36
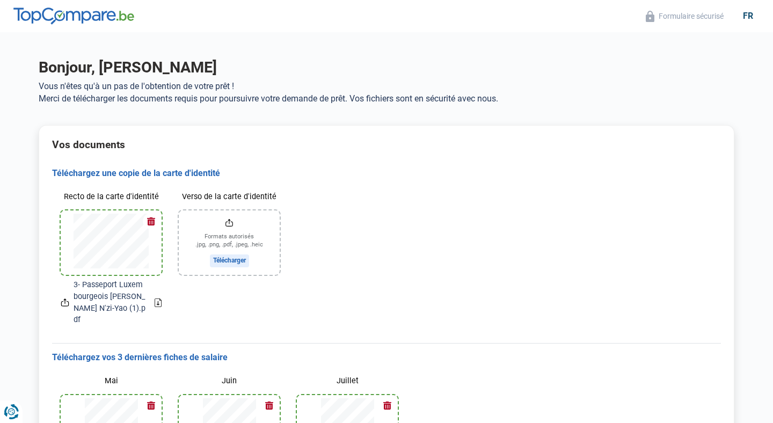
click at [499, 168] on h3 "Téléchargez une copie de la carte d'identité" at bounding box center [386, 173] width 669 height 11
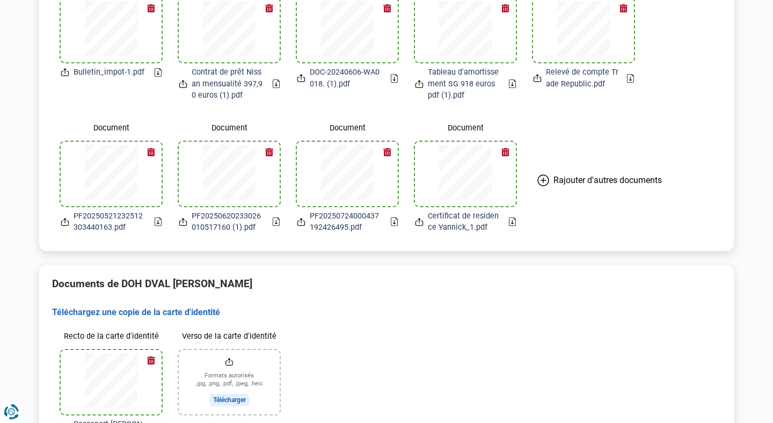
scroll to position [773, 0]
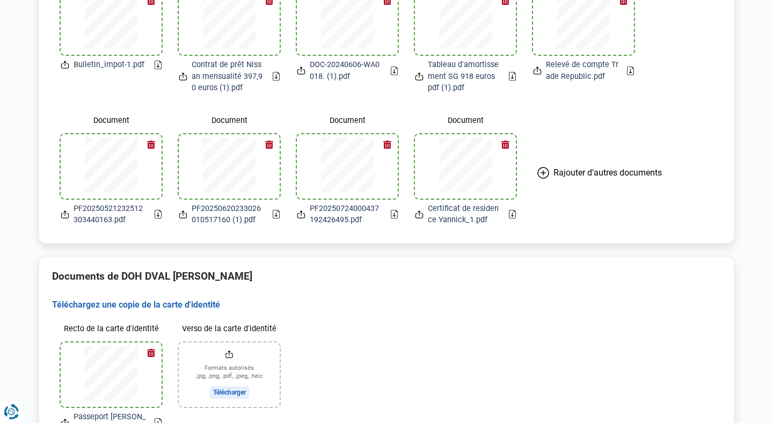
click at [539, 141] on button "Rajouter d'autres documents" at bounding box center [599, 172] width 150 height 123
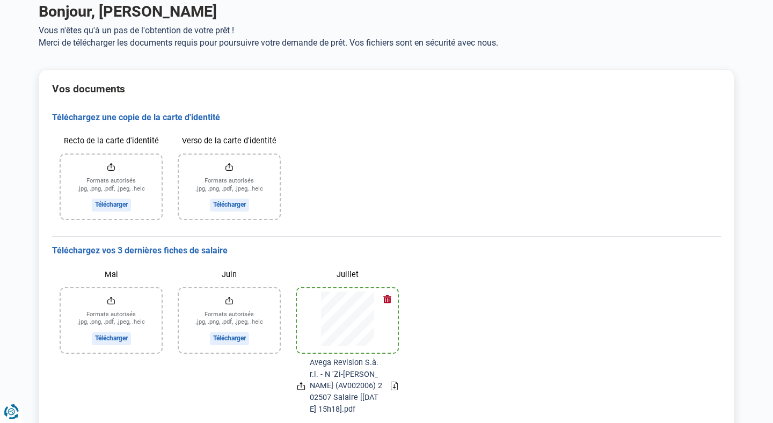
scroll to position [14, 0]
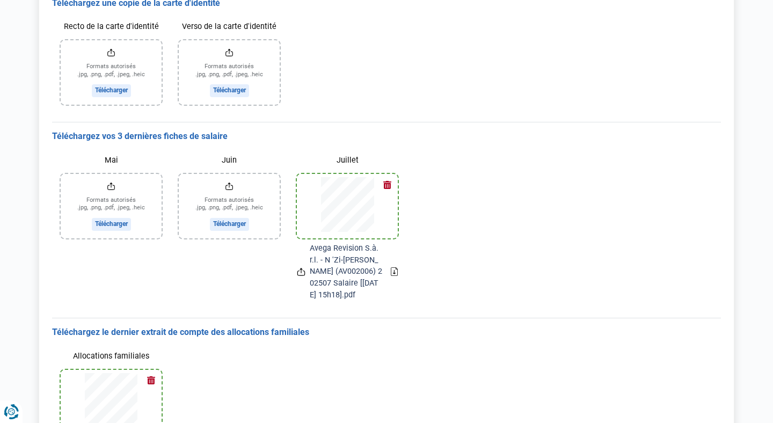
scroll to position [171, 0]
click at [122, 209] on input "Mai" at bounding box center [111, 205] width 101 height 64
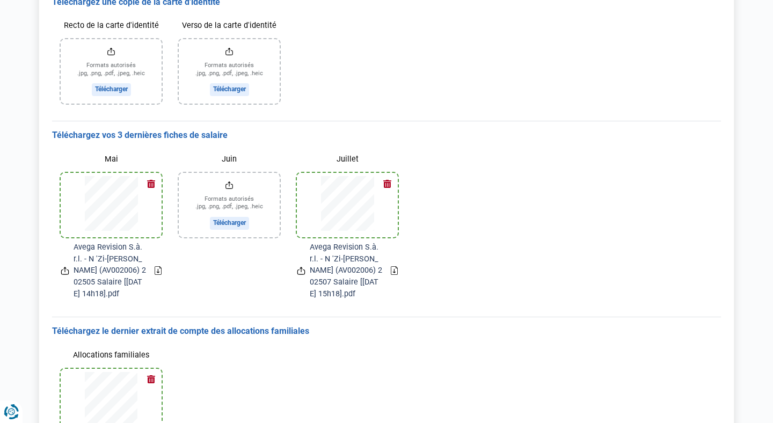
click at [235, 218] on input "Juin" at bounding box center [229, 205] width 101 height 64
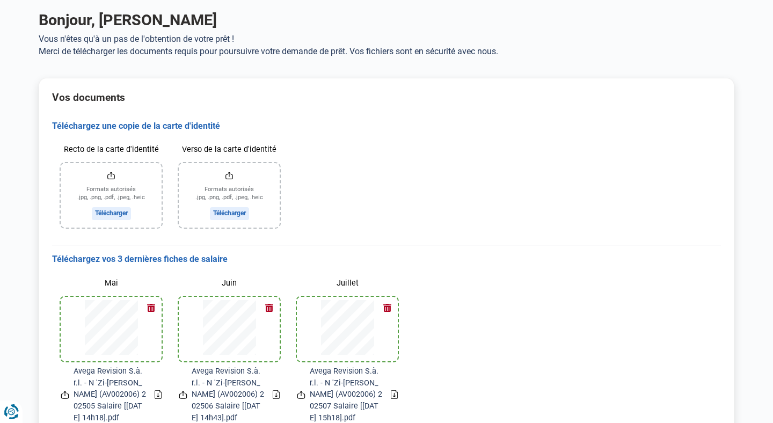
scroll to position [44, 0]
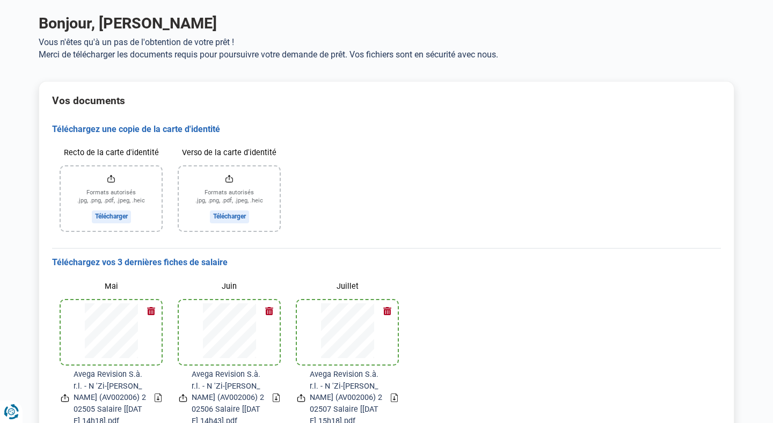
click at [120, 210] on input "Recto de la carte d'identité" at bounding box center [111, 198] width 101 height 64
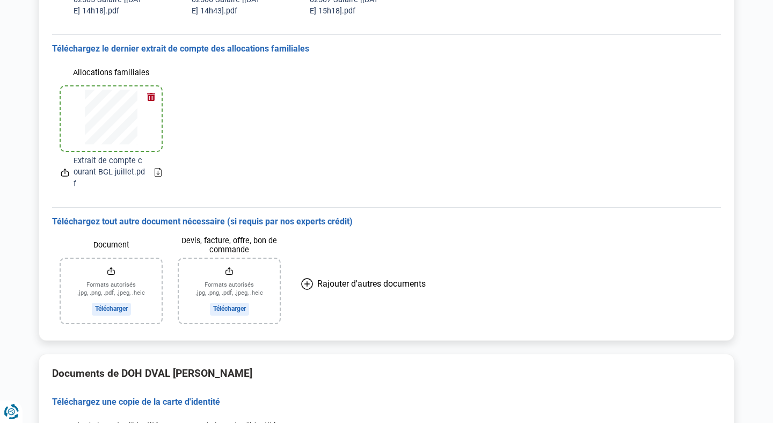
scroll to position [502, 0]
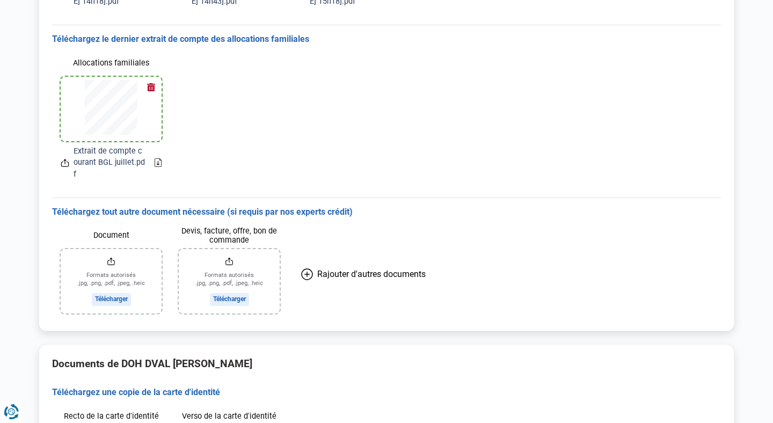
click at [234, 276] on input "Devis, facture, offre, bon de commande" at bounding box center [229, 281] width 101 height 64
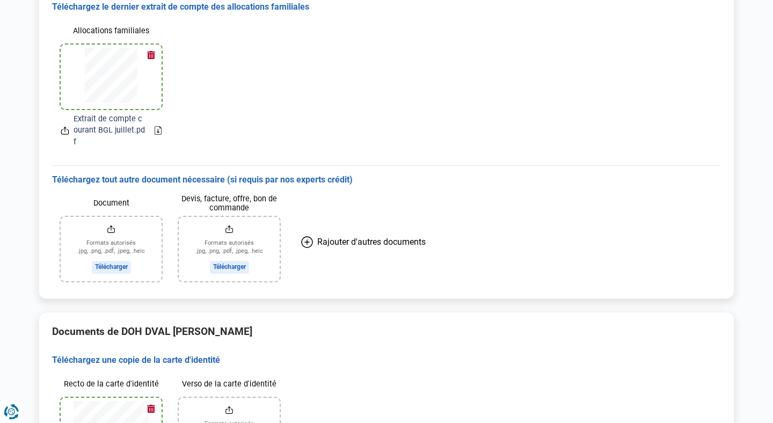
scroll to position [541, 0]
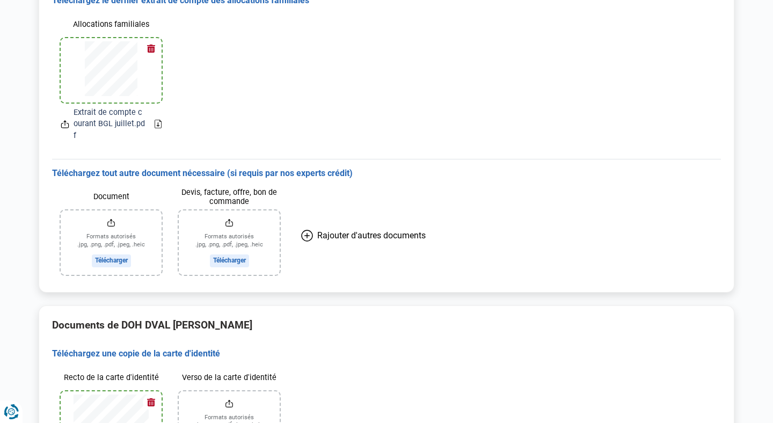
click at [228, 215] on input "Devis, facture, offre, bon de commande" at bounding box center [229, 242] width 101 height 64
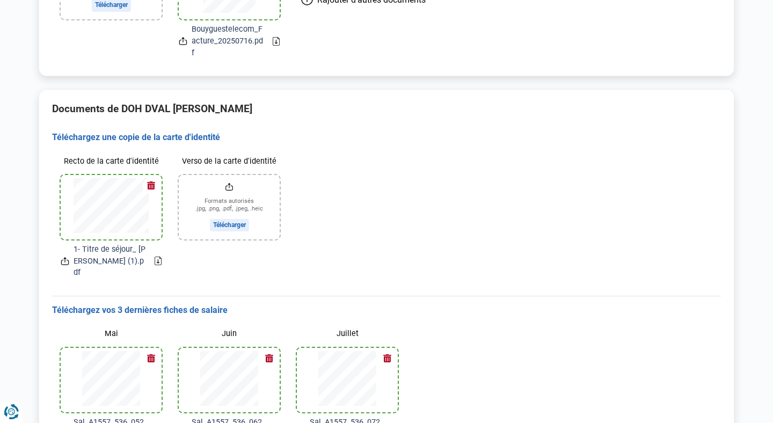
scroll to position [811, 0]
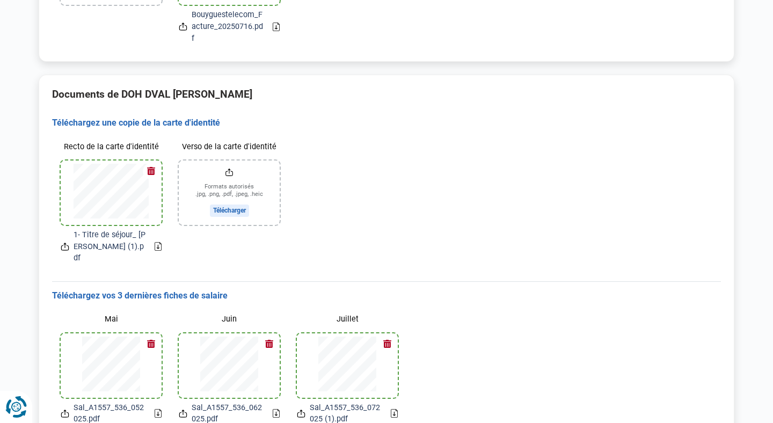
click at [14, 409] on icon "Renew consent" at bounding box center [15, 406] width 21 height 21
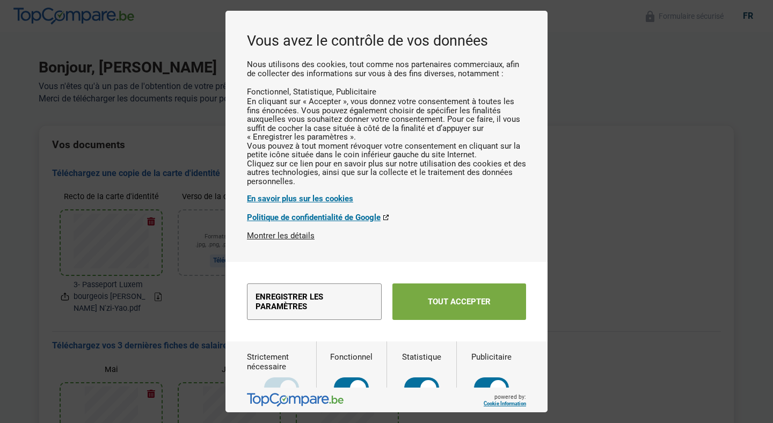
click at [451, 320] on button "Tout accepter" at bounding box center [459, 301] width 134 height 36
